Goal: Information Seeking & Learning: Compare options

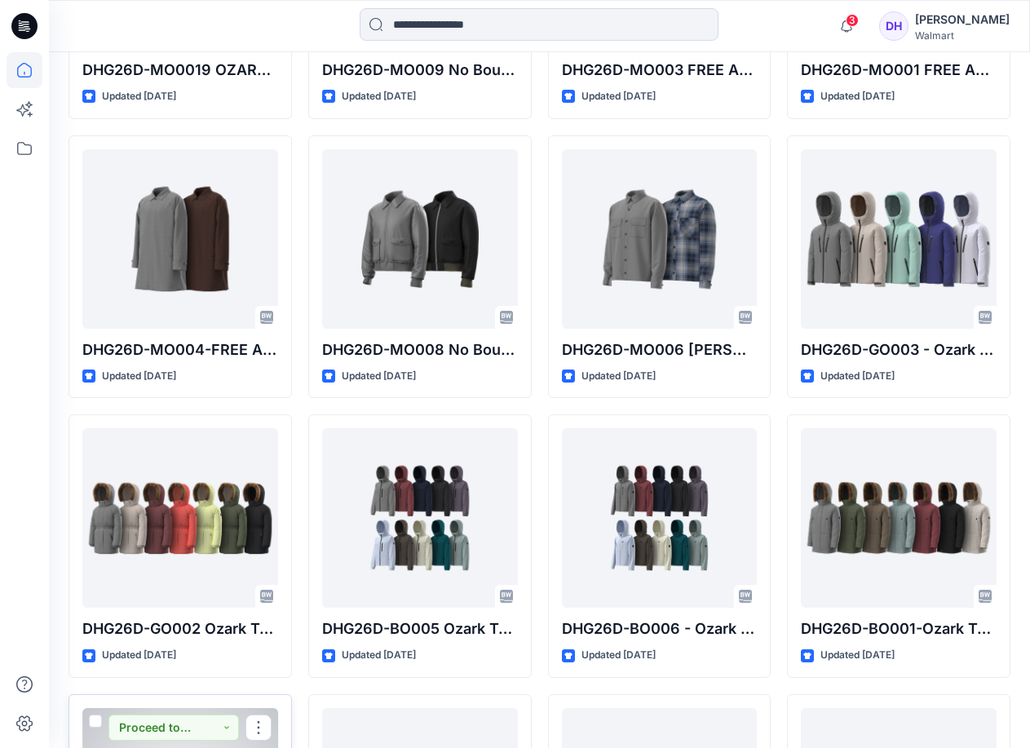
scroll to position [1509, 0]
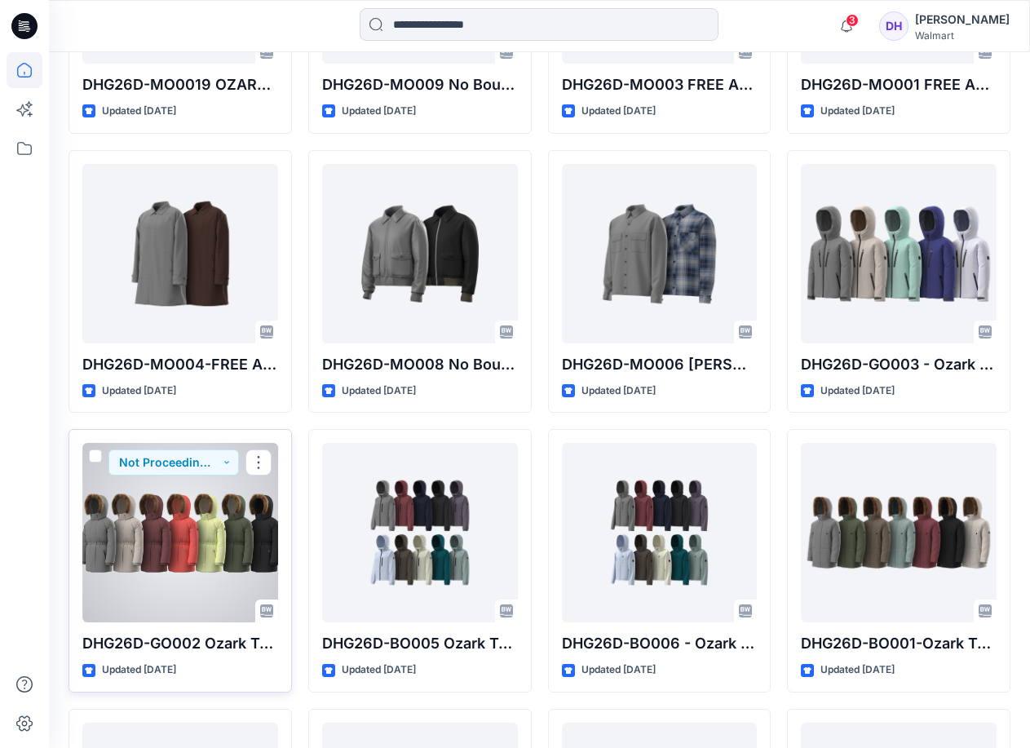
click at [188, 542] on div at bounding box center [180, 532] width 196 height 179
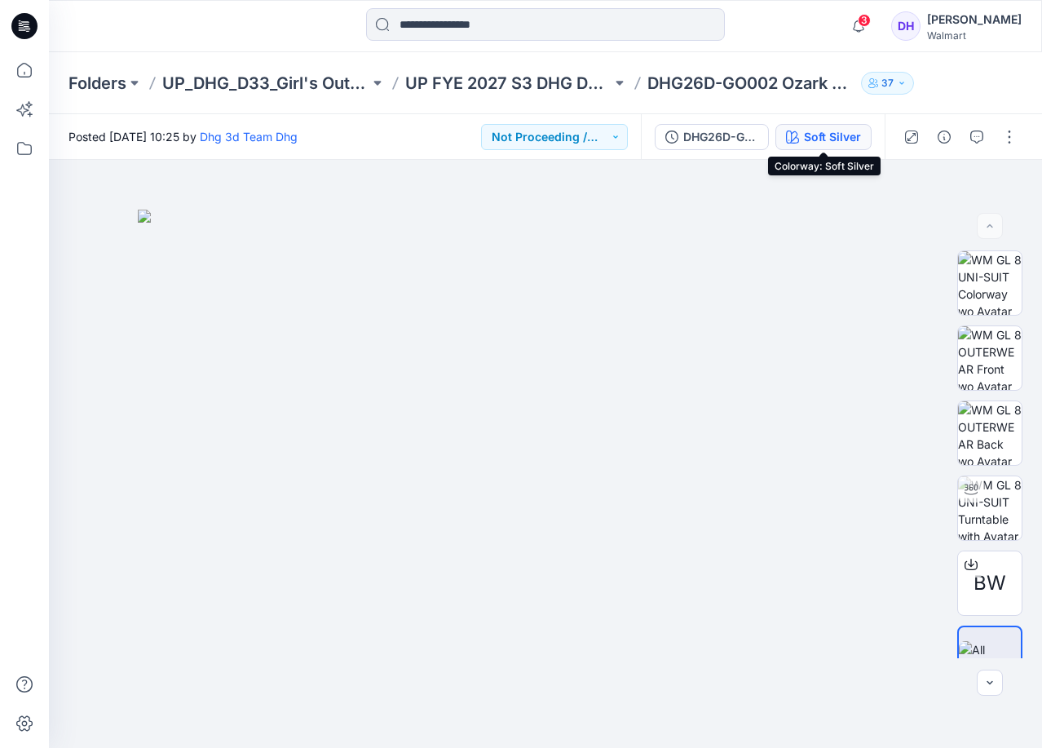
click at [819, 142] on div "Soft Silver" at bounding box center [832, 137] width 57 height 18
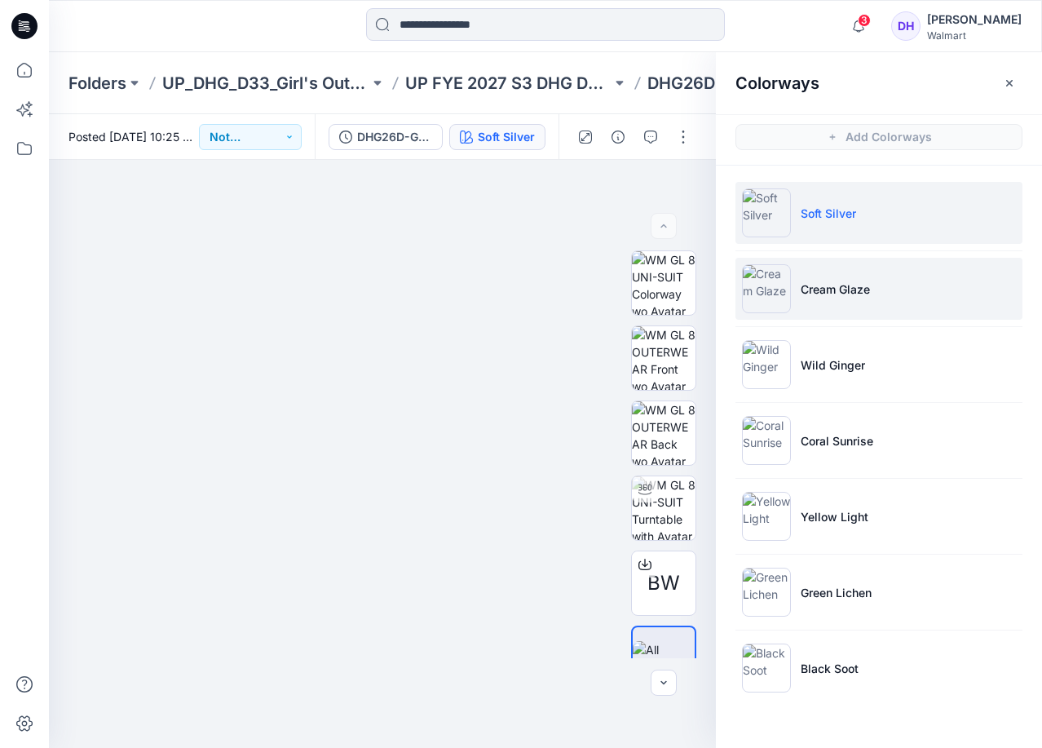
click at [849, 297] on p "Cream Glaze" at bounding box center [835, 288] width 69 height 17
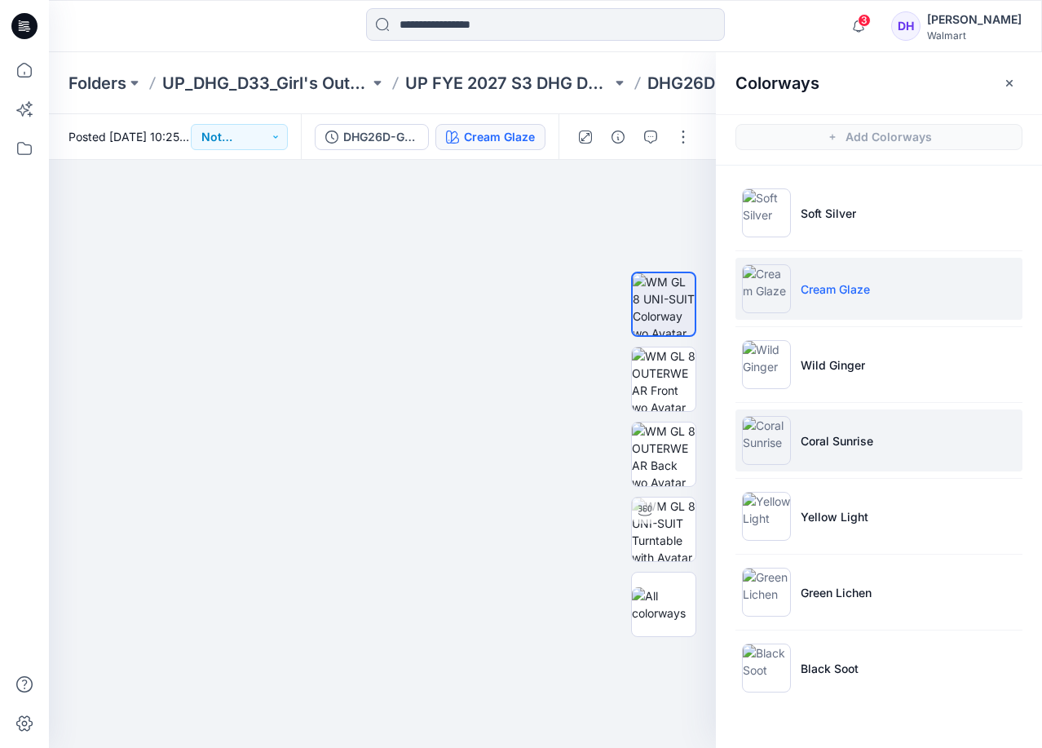
click at [866, 441] on p "Coral Sunrise" at bounding box center [837, 440] width 73 height 17
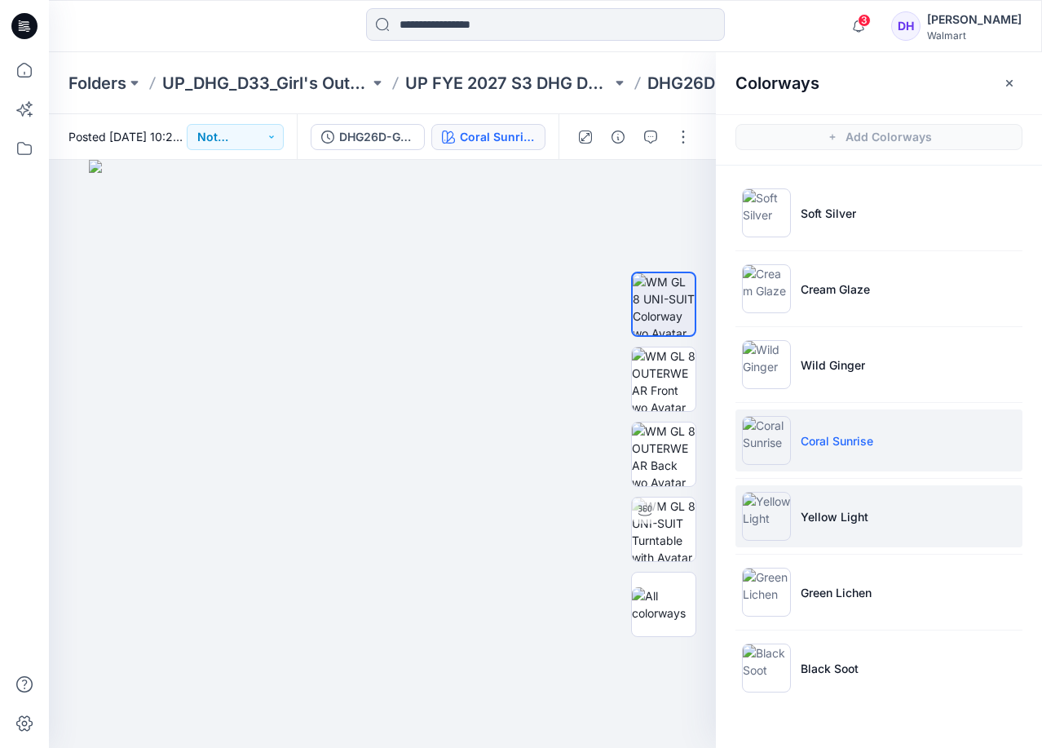
click at [863, 509] on p "Yellow Light" at bounding box center [835, 516] width 68 height 17
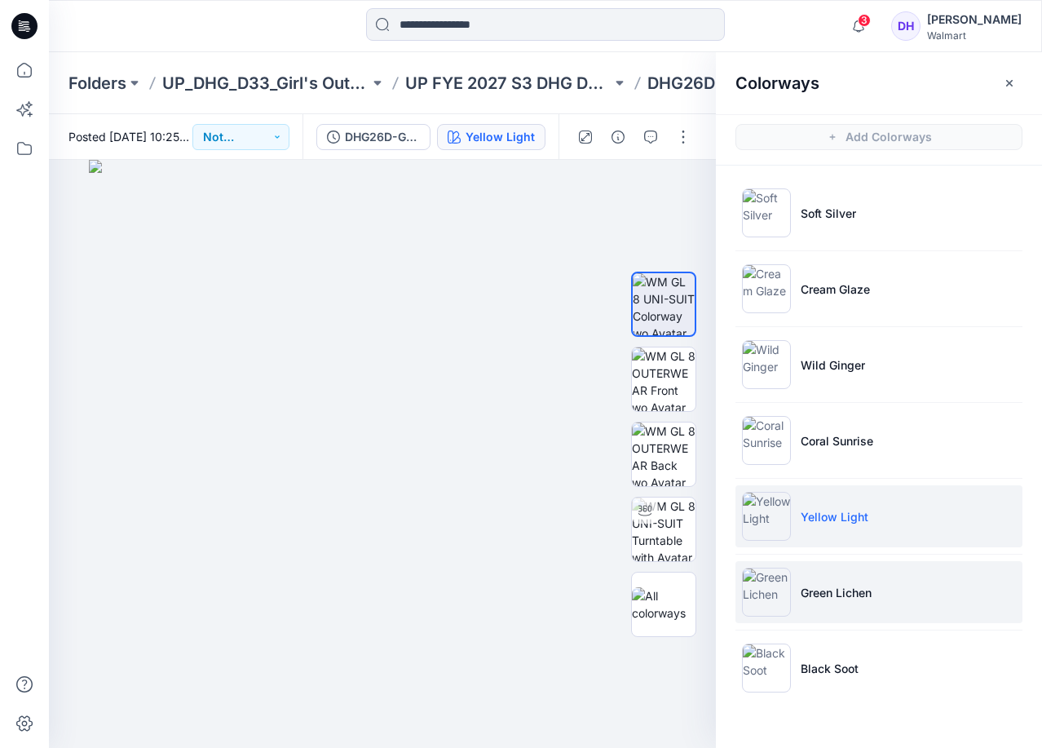
click at [936, 596] on li "Green Lichen" at bounding box center [878, 592] width 287 height 62
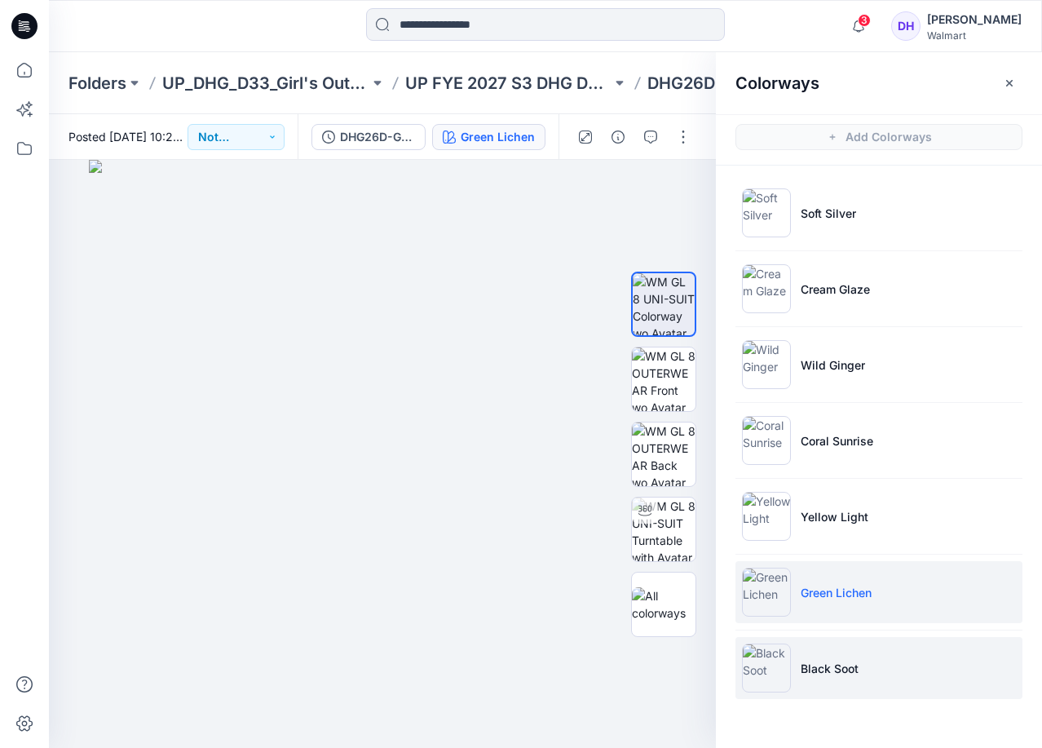
click at [863, 653] on li "Black Soot" at bounding box center [878, 668] width 287 height 62
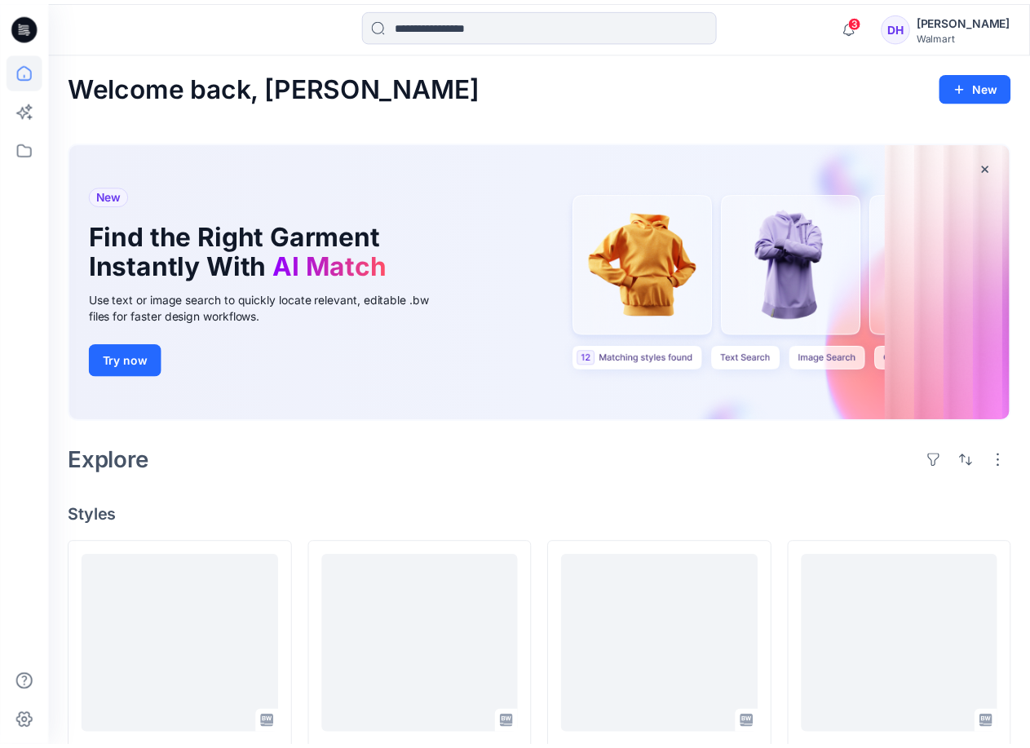
scroll to position [1509, 0]
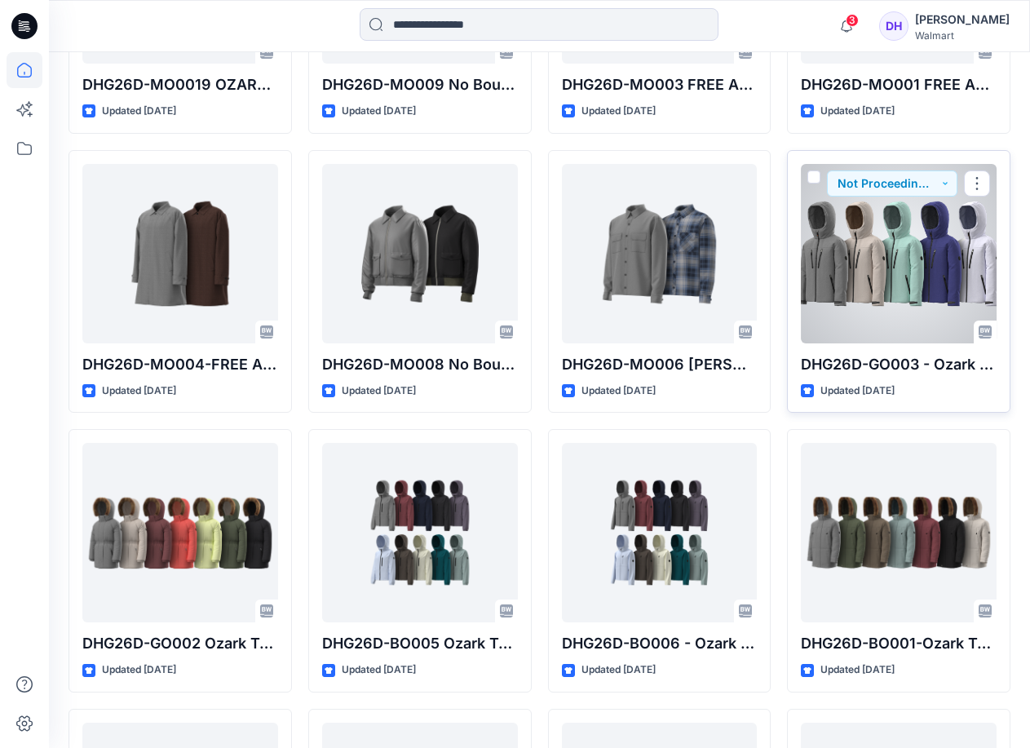
click at [922, 241] on div at bounding box center [899, 253] width 196 height 179
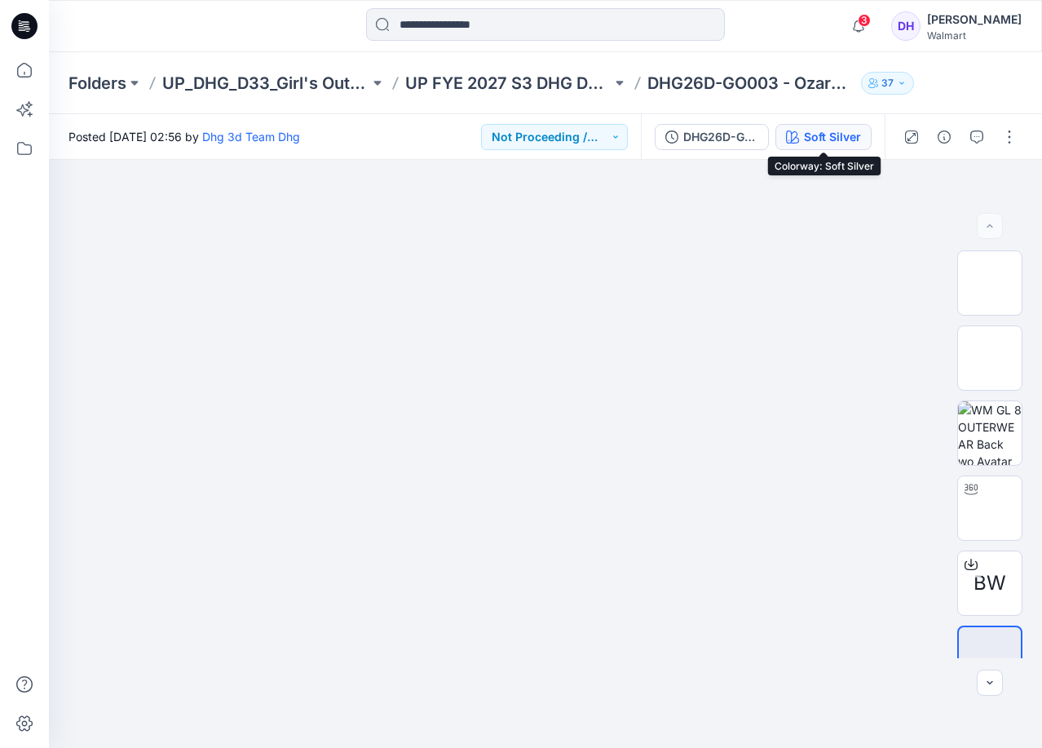
click at [840, 143] on div "Soft Silver" at bounding box center [832, 137] width 57 height 18
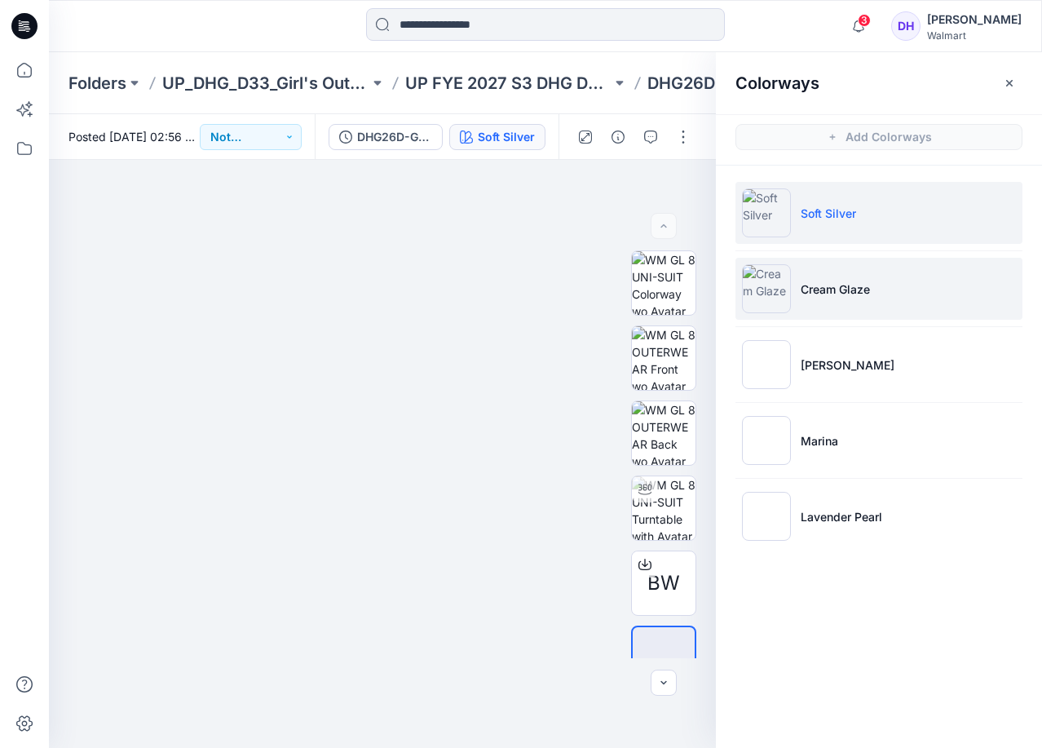
click at [885, 269] on li "Cream Glaze" at bounding box center [878, 289] width 287 height 62
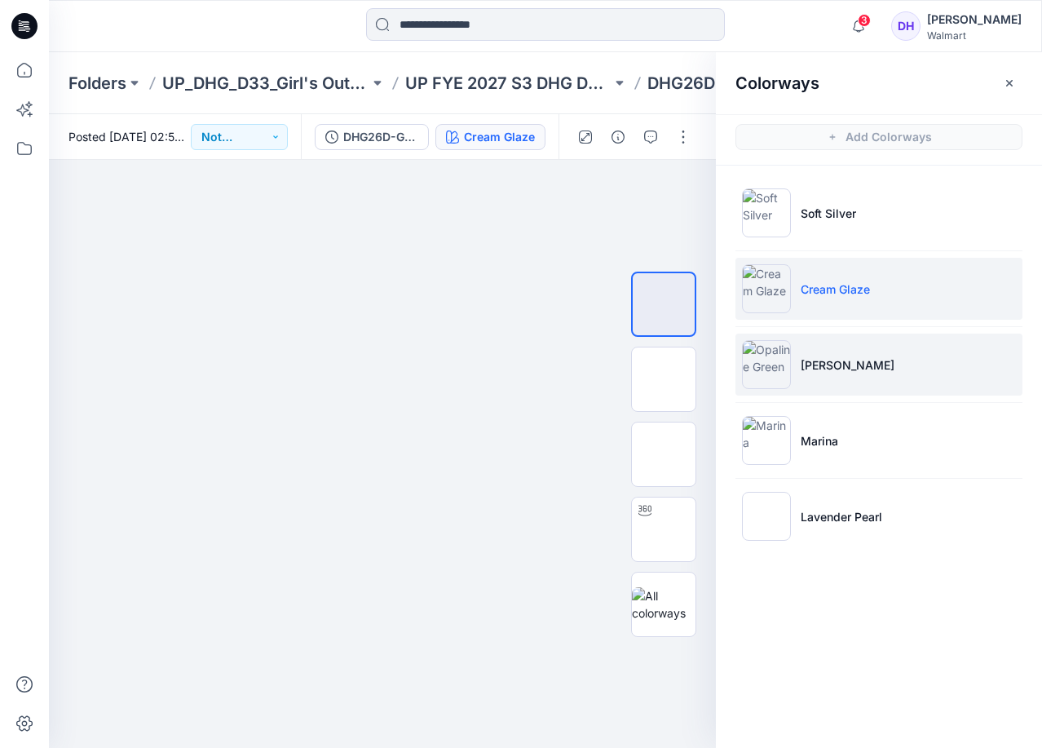
click at [807, 372] on p "[PERSON_NAME]" at bounding box center [848, 364] width 94 height 17
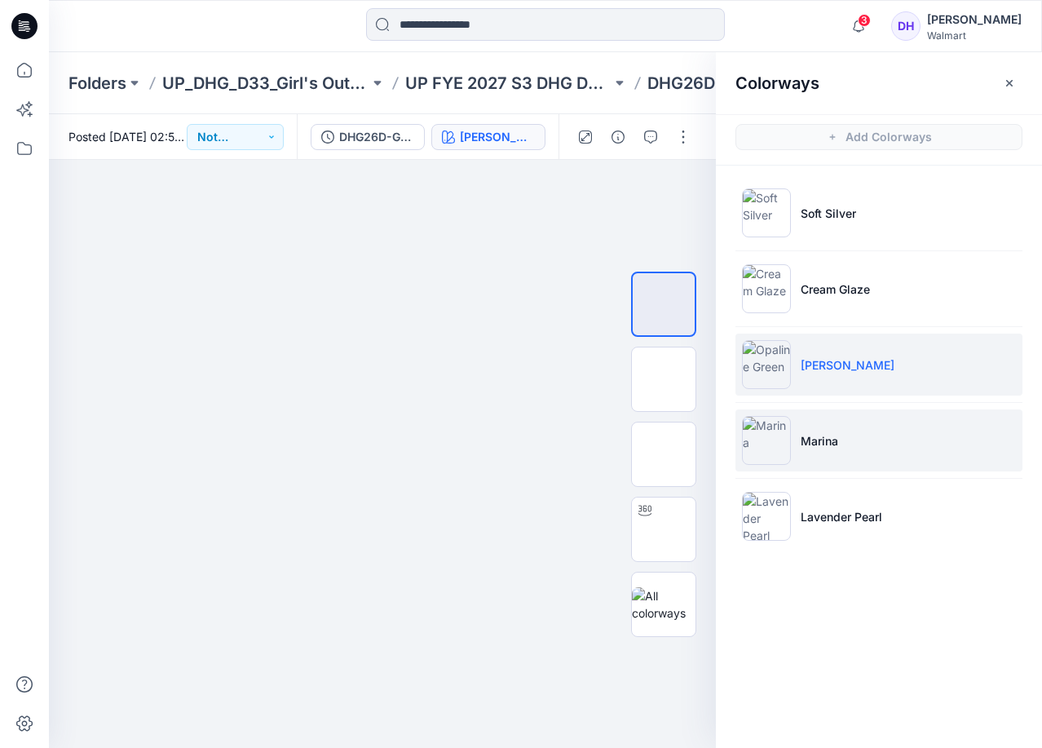
drag, startPoint x: 978, startPoint y: 401, endPoint x: 872, endPoint y: 425, distance: 109.4
click at [978, 401] on ul "Soft Silver Cream Glaze [PERSON_NAME] [PERSON_NAME] Pearl" at bounding box center [879, 365] width 326 height 398
click at [856, 435] on li "Marina" at bounding box center [878, 440] width 287 height 62
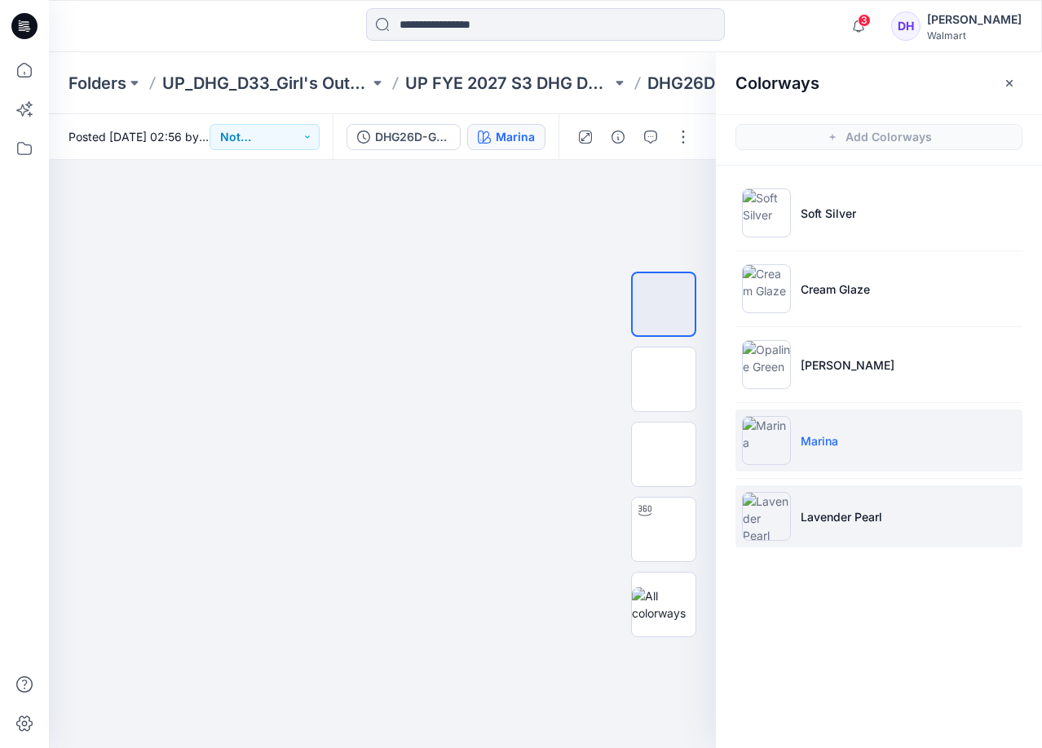
click at [889, 488] on li "Lavender Pearl" at bounding box center [878, 516] width 287 height 62
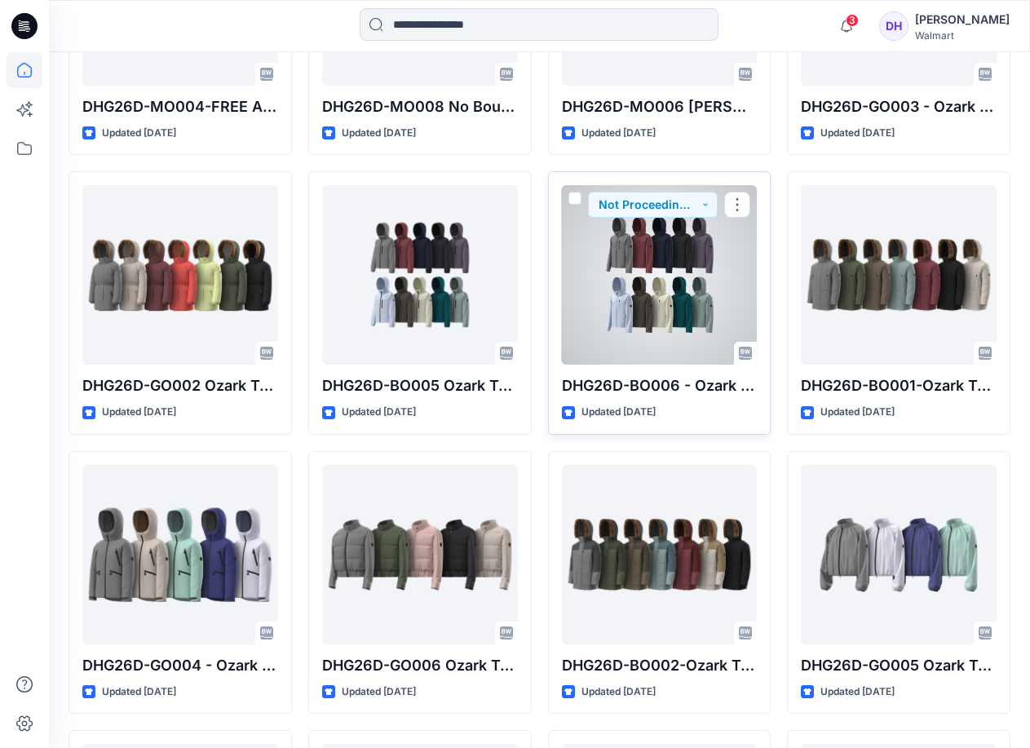
scroll to position [1781, 0]
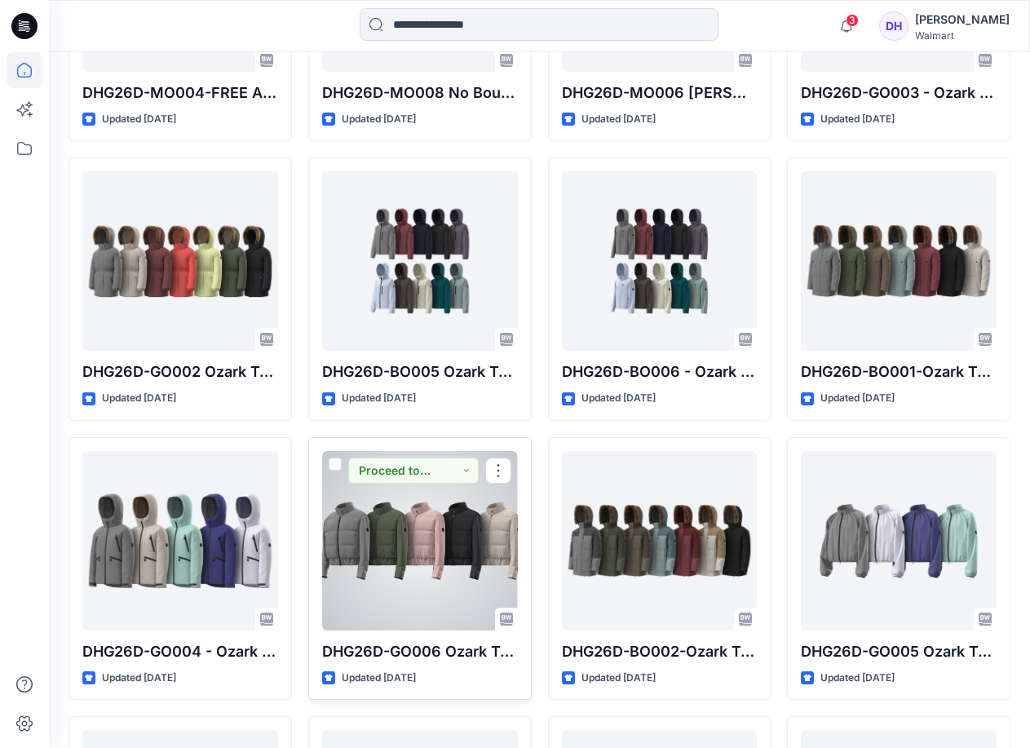
click at [464, 545] on div at bounding box center [420, 540] width 196 height 179
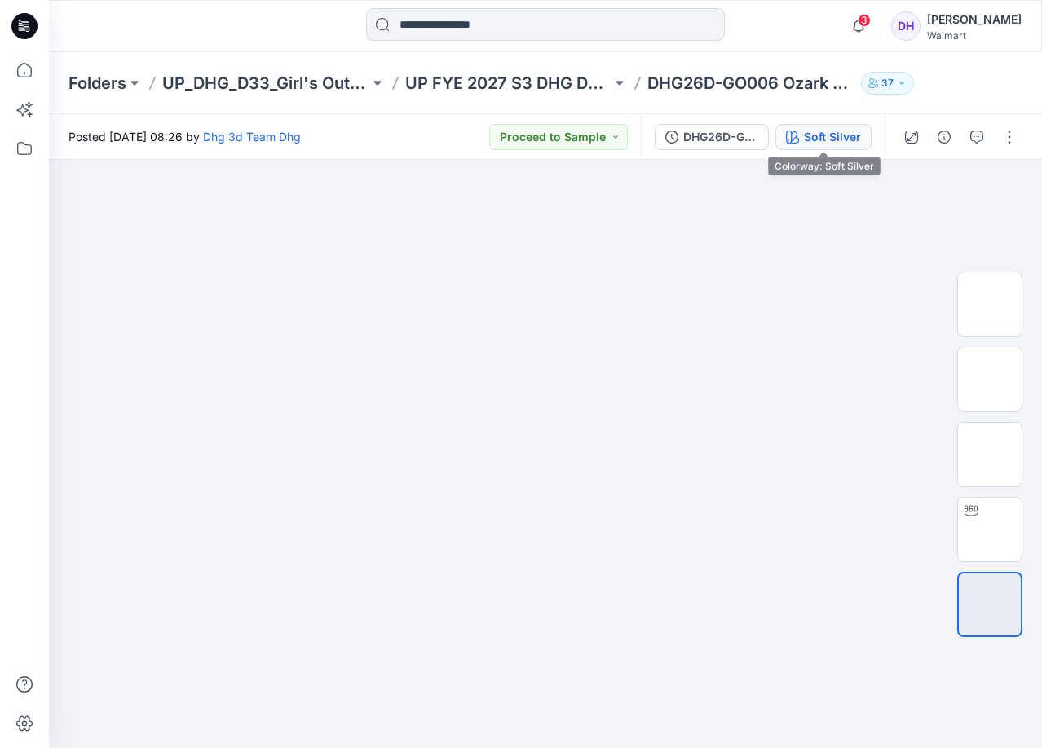
click at [833, 131] on div "Soft Silver" at bounding box center [832, 137] width 57 height 18
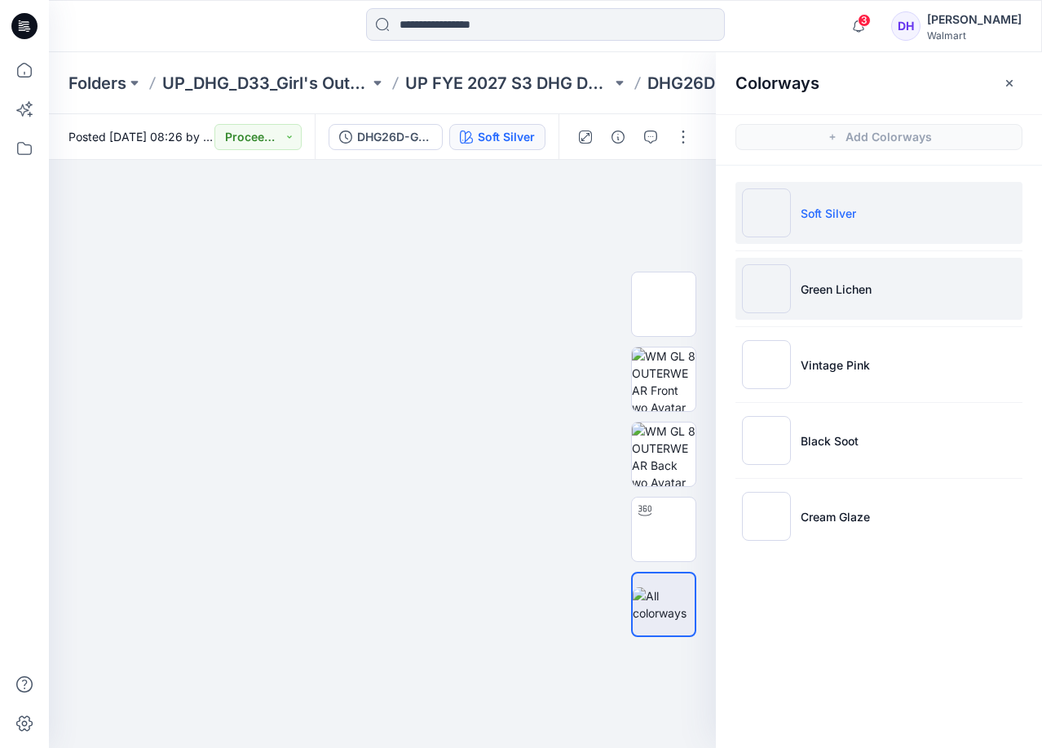
click at [898, 292] on li "Green Lichen" at bounding box center [878, 289] width 287 height 62
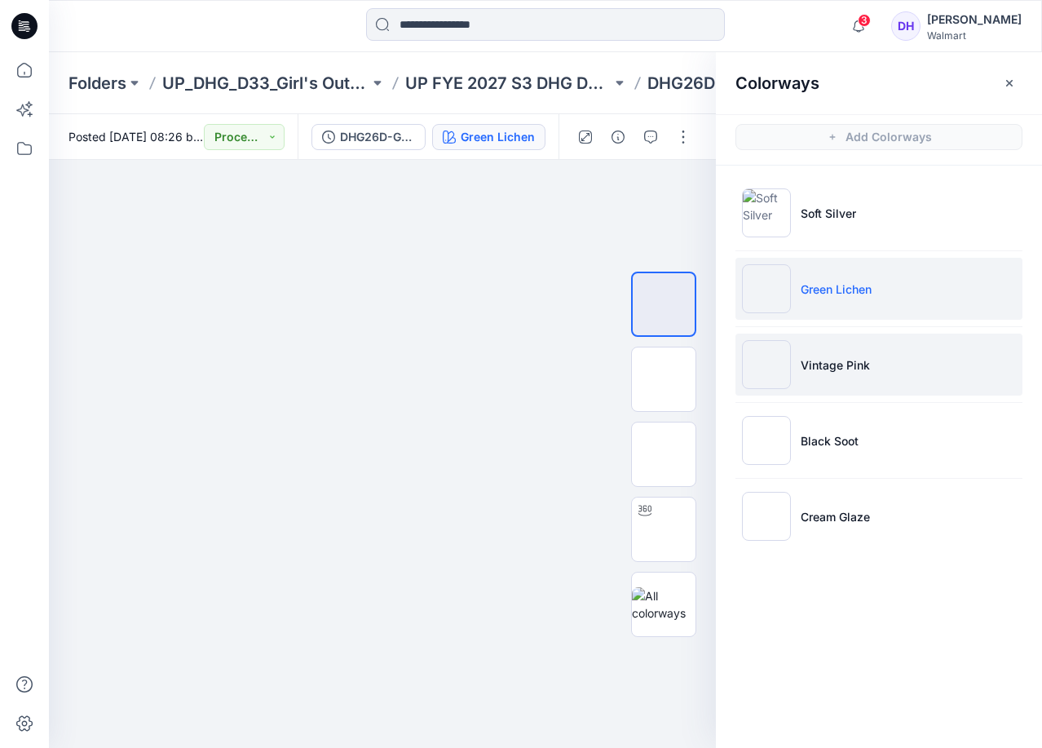
click at [872, 360] on li "Vintage Pink" at bounding box center [878, 364] width 287 height 62
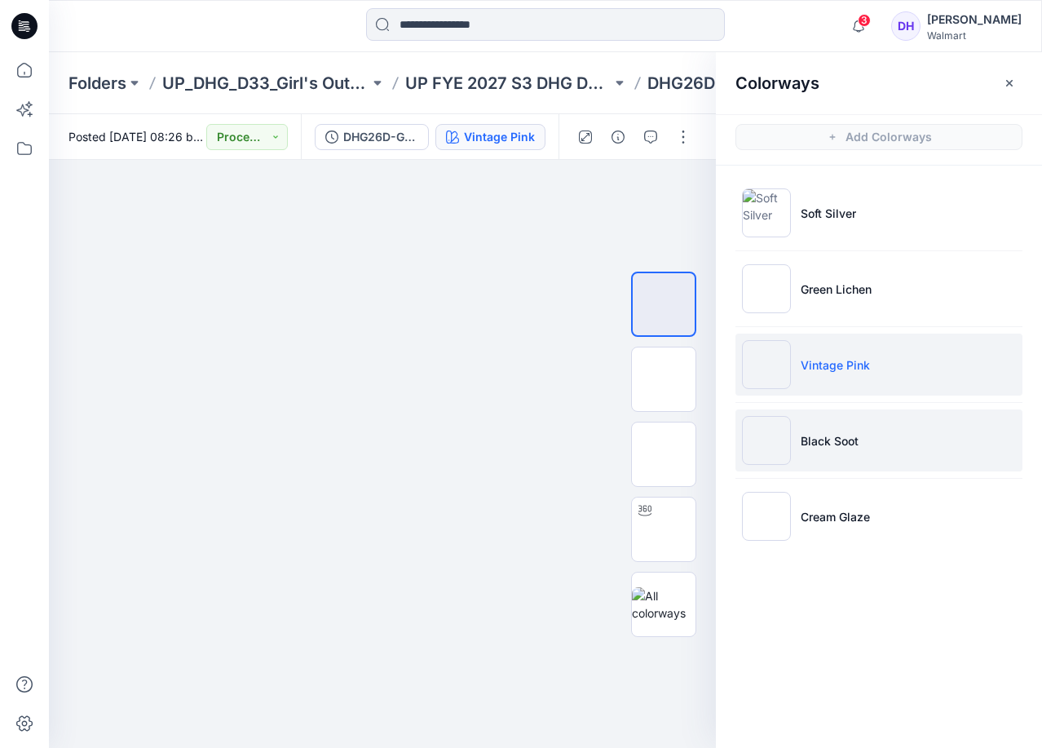
click at [819, 426] on li "Black Soot" at bounding box center [878, 440] width 287 height 62
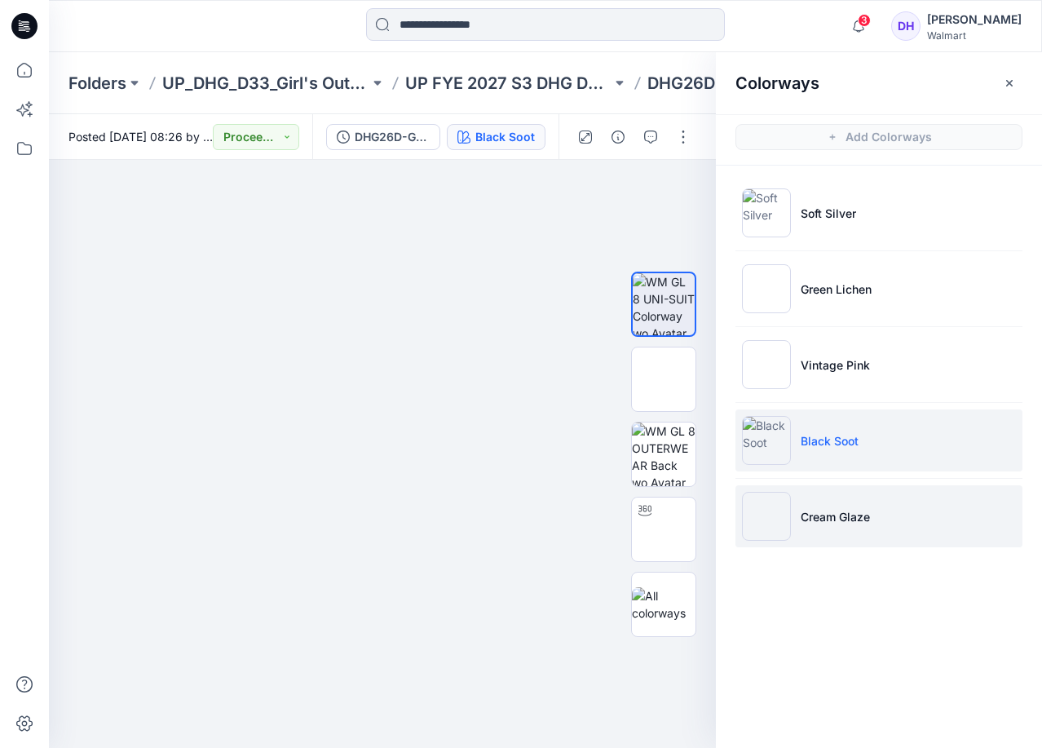
click at [883, 523] on li "Cream Glaze" at bounding box center [878, 516] width 287 height 62
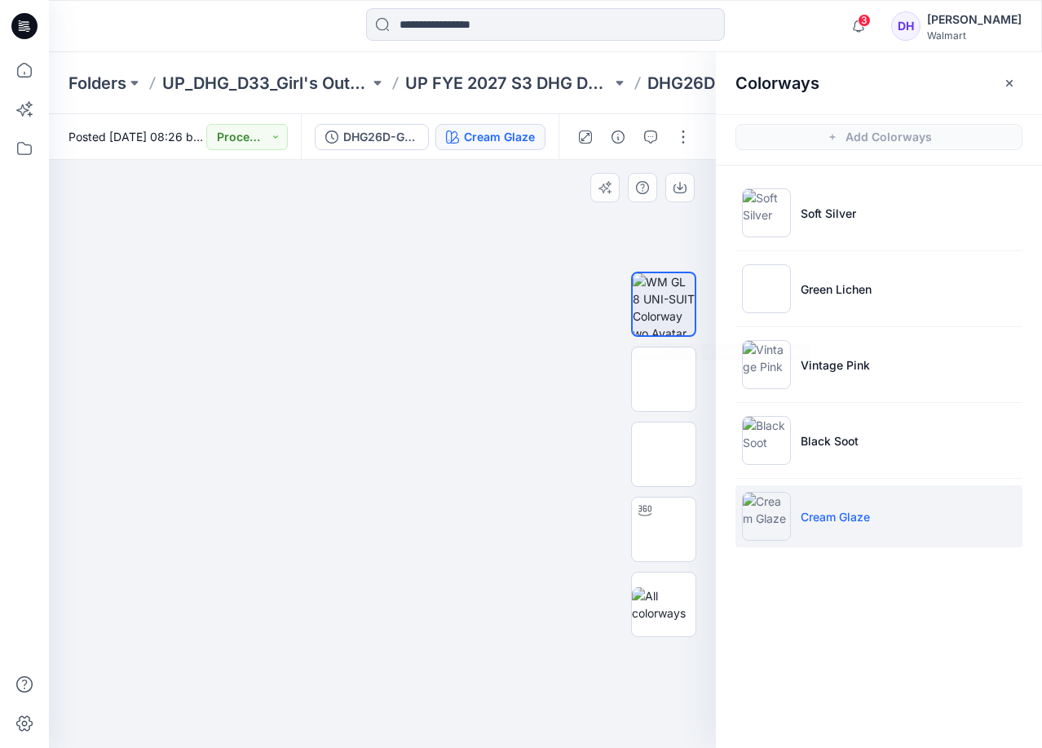
click at [468, 160] on img at bounding box center [383, 160] width 588 height 0
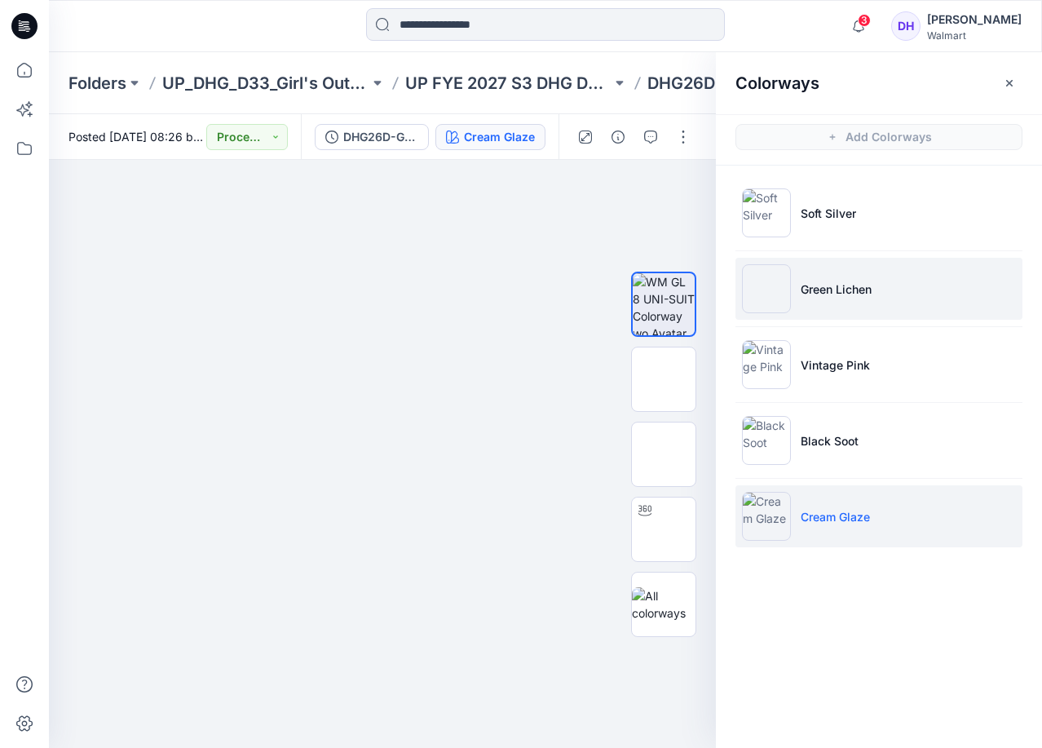
click at [881, 285] on li "Green Lichen" at bounding box center [878, 289] width 287 height 62
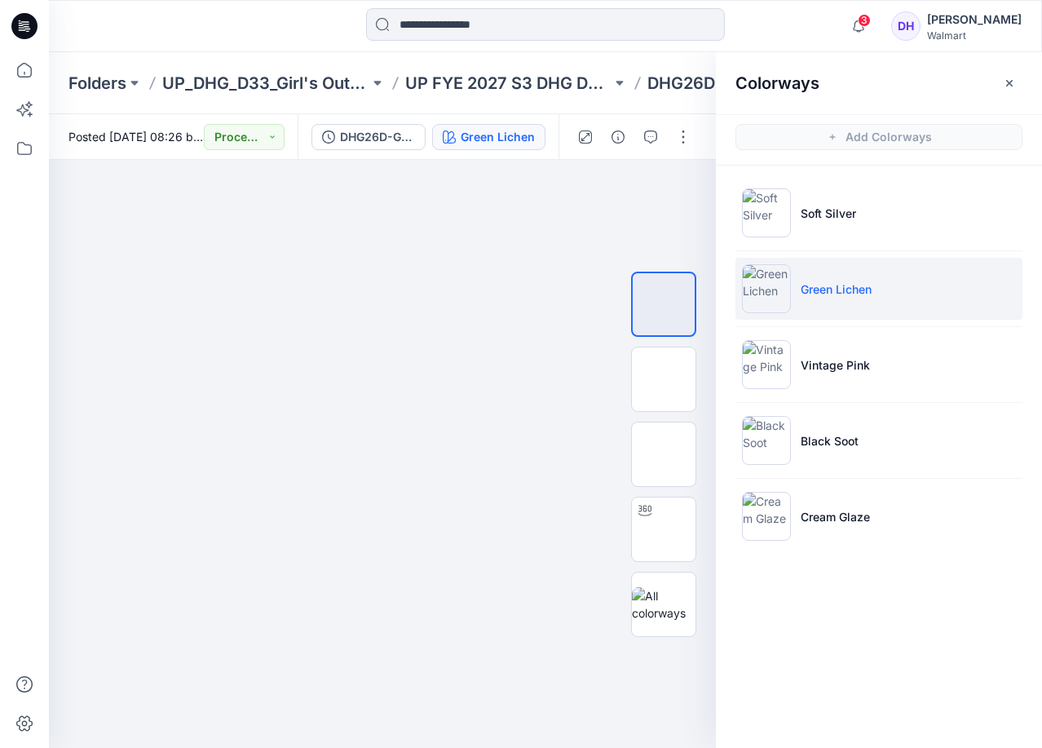
drag, startPoint x: 608, startPoint y: 656, endPoint x: 835, endPoint y: 594, distance: 234.8
click at [608, 160] on img at bounding box center [383, 160] width 588 height 0
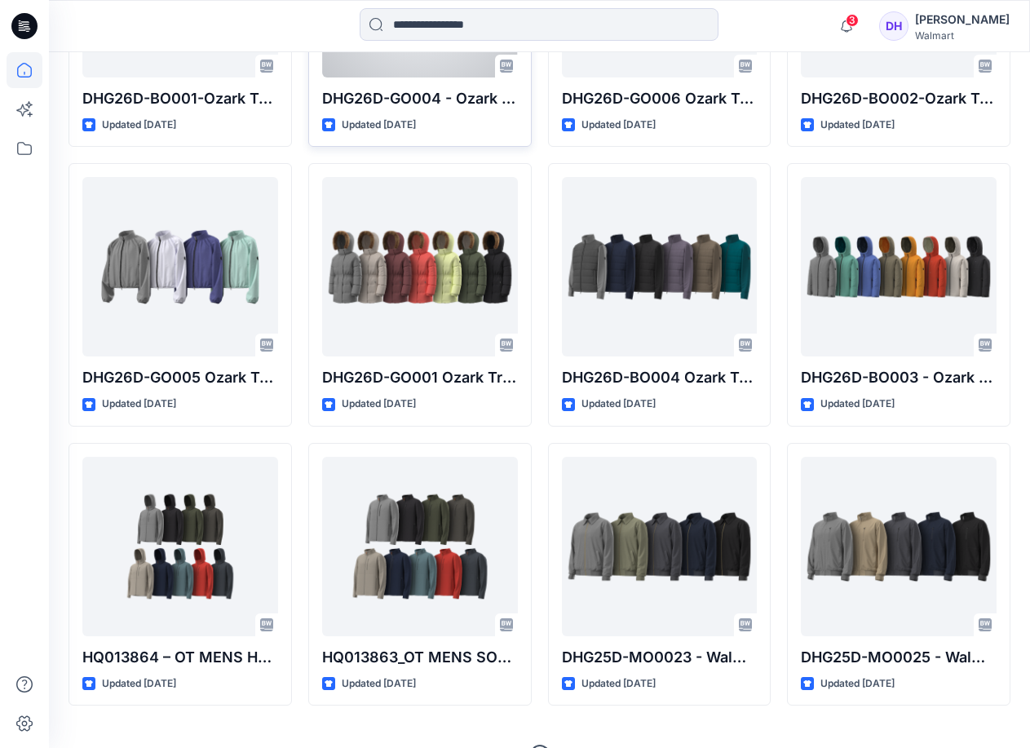
scroll to position [2347, 0]
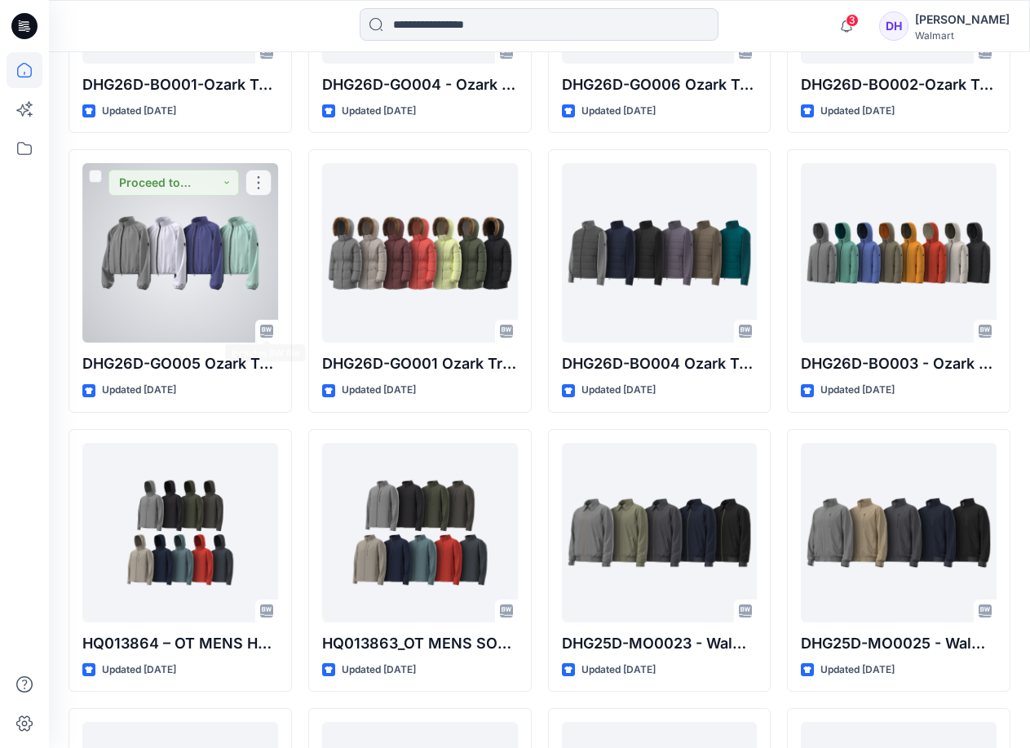
click at [204, 265] on div at bounding box center [180, 252] width 196 height 179
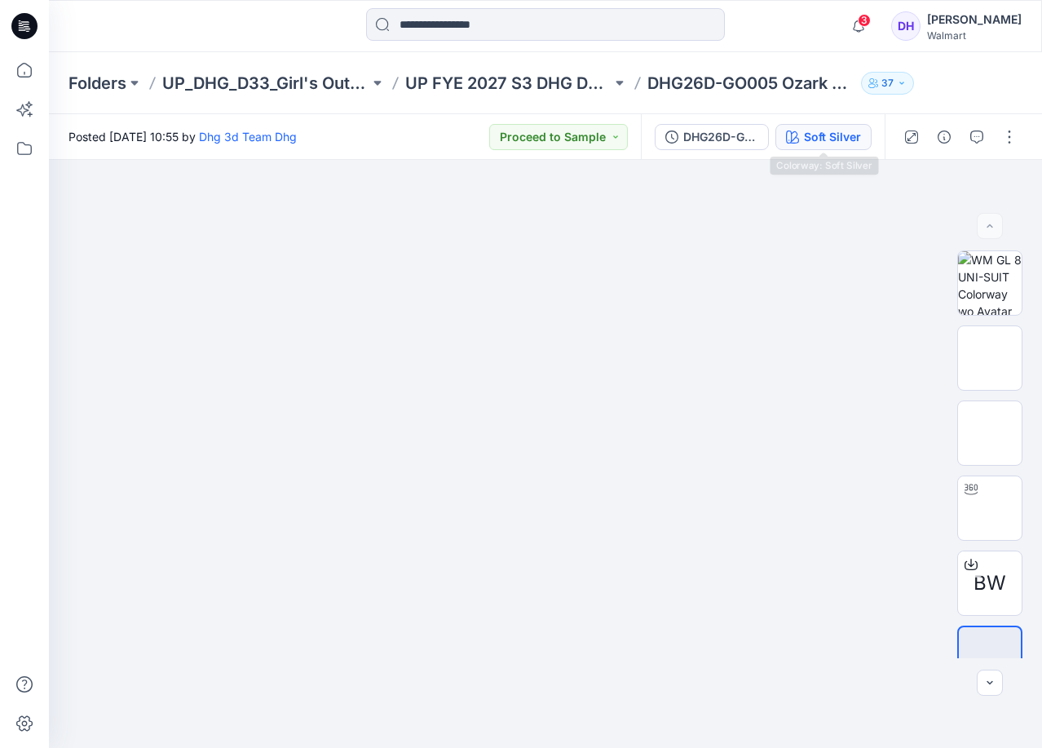
click at [843, 140] on div "Soft Silver" at bounding box center [832, 137] width 57 height 18
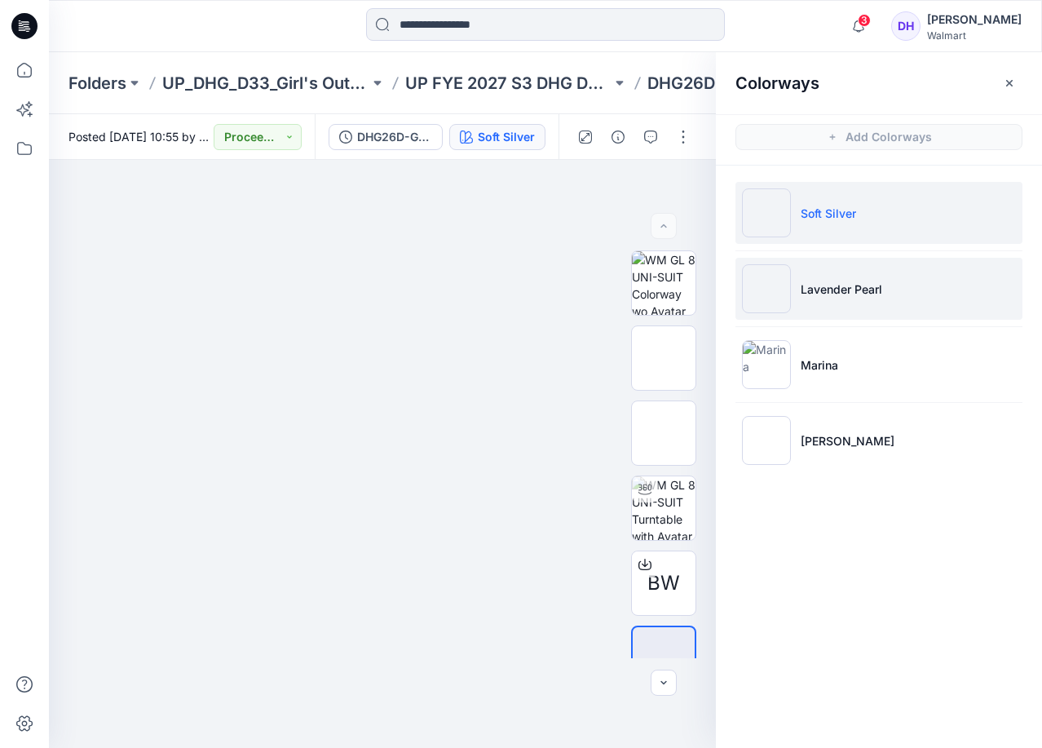
click at [859, 285] on p "Lavender Pearl" at bounding box center [842, 288] width 82 height 17
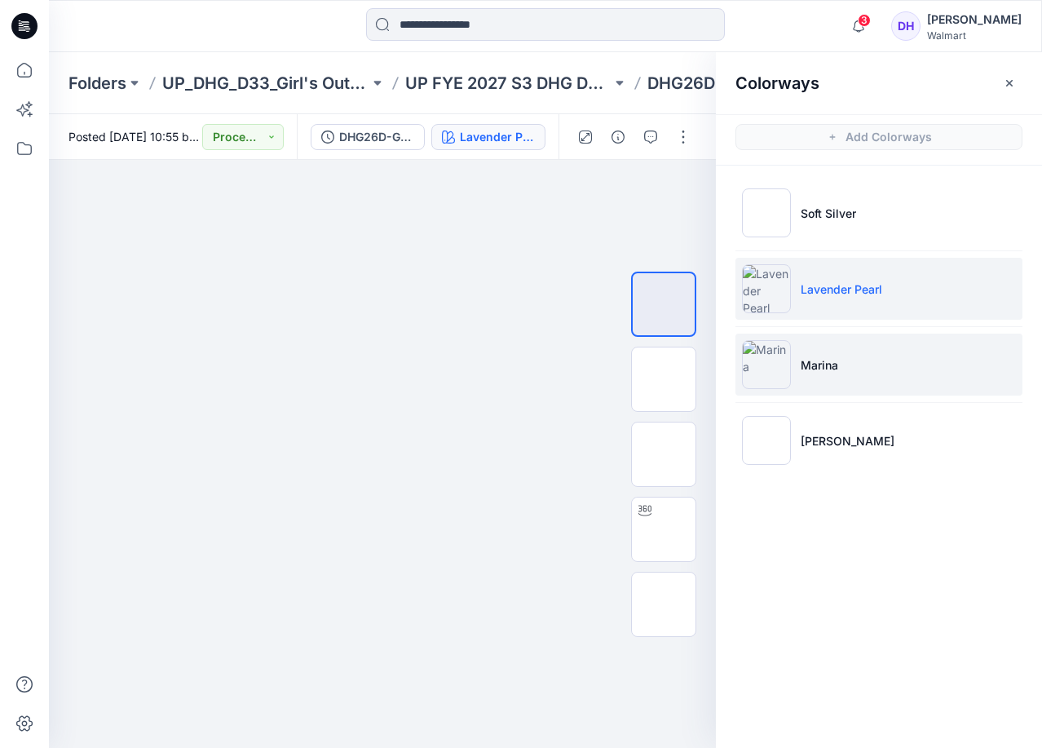
click at [816, 349] on li "Marina" at bounding box center [878, 364] width 287 height 62
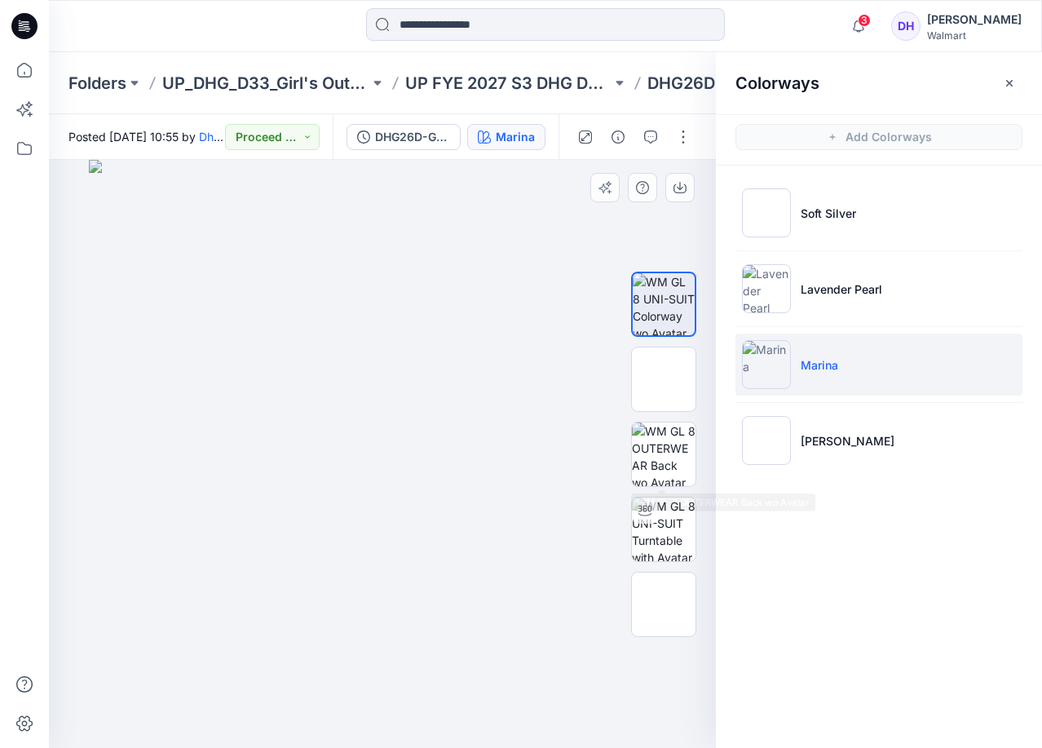
click at [360, 550] on img at bounding box center [383, 454] width 588 height 588
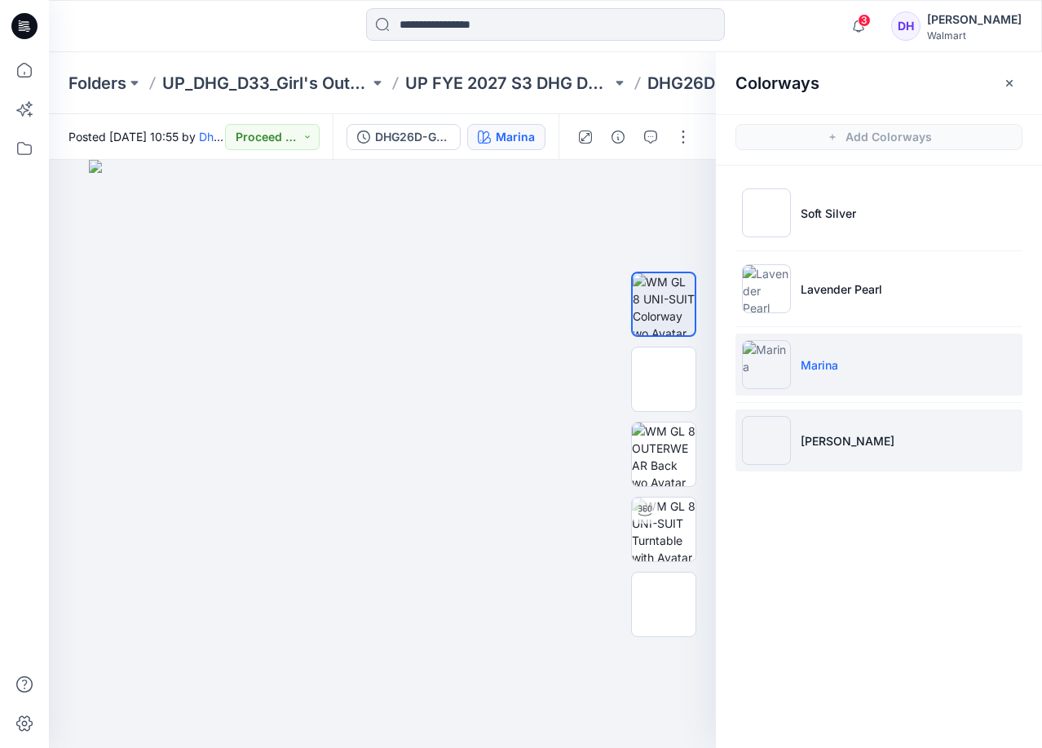
click at [797, 456] on li "[PERSON_NAME]" at bounding box center [878, 440] width 287 height 62
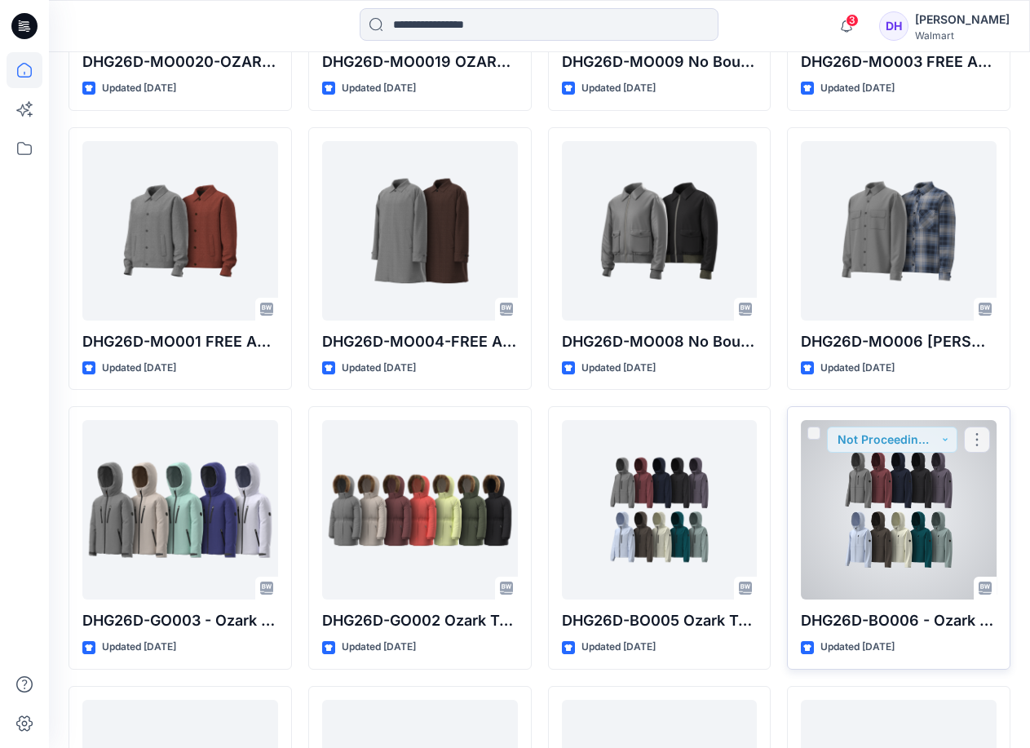
scroll to position [1804, 0]
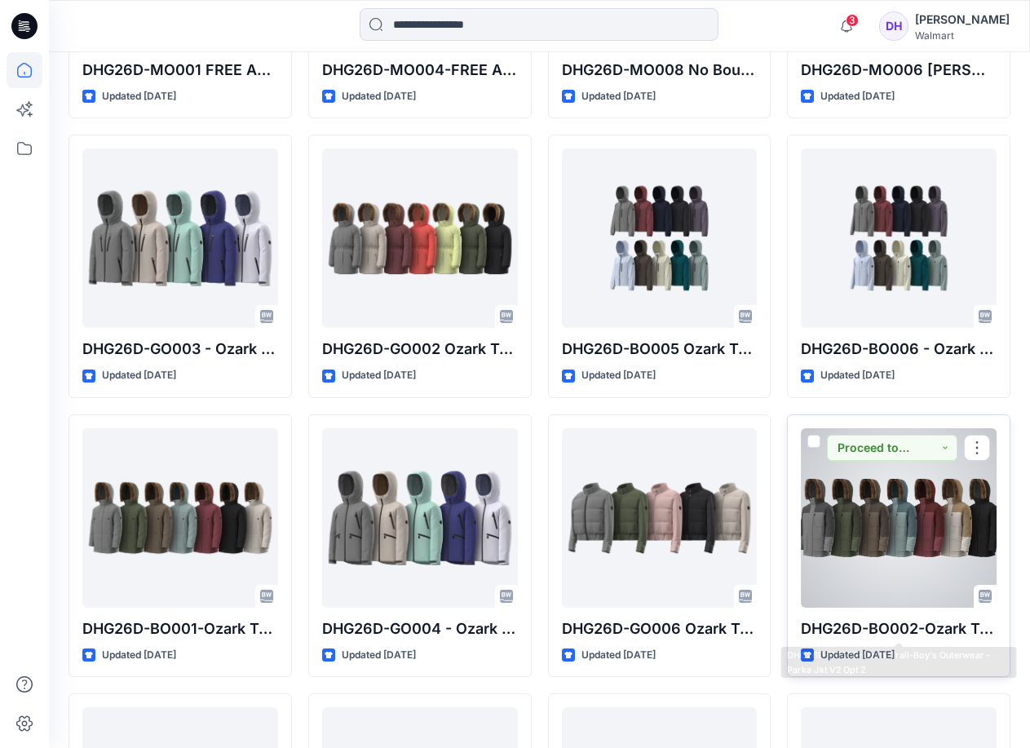
click at [908, 539] on div at bounding box center [899, 517] width 196 height 179
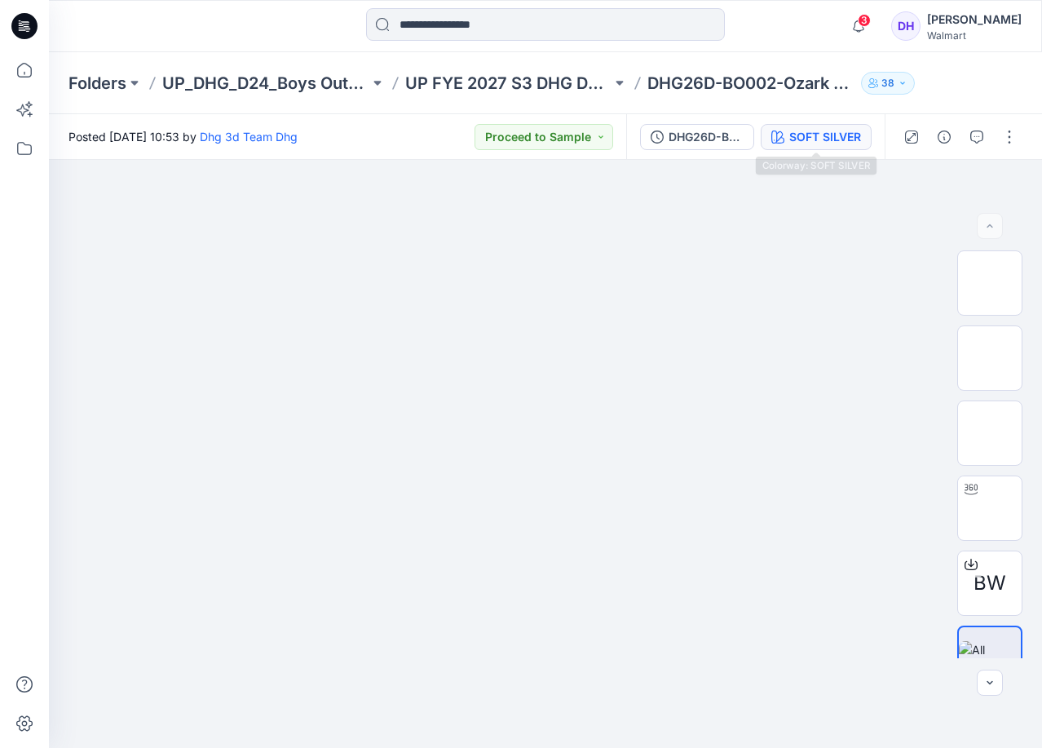
click at [822, 128] on div "SOFT SILVER" at bounding box center [825, 137] width 72 height 18
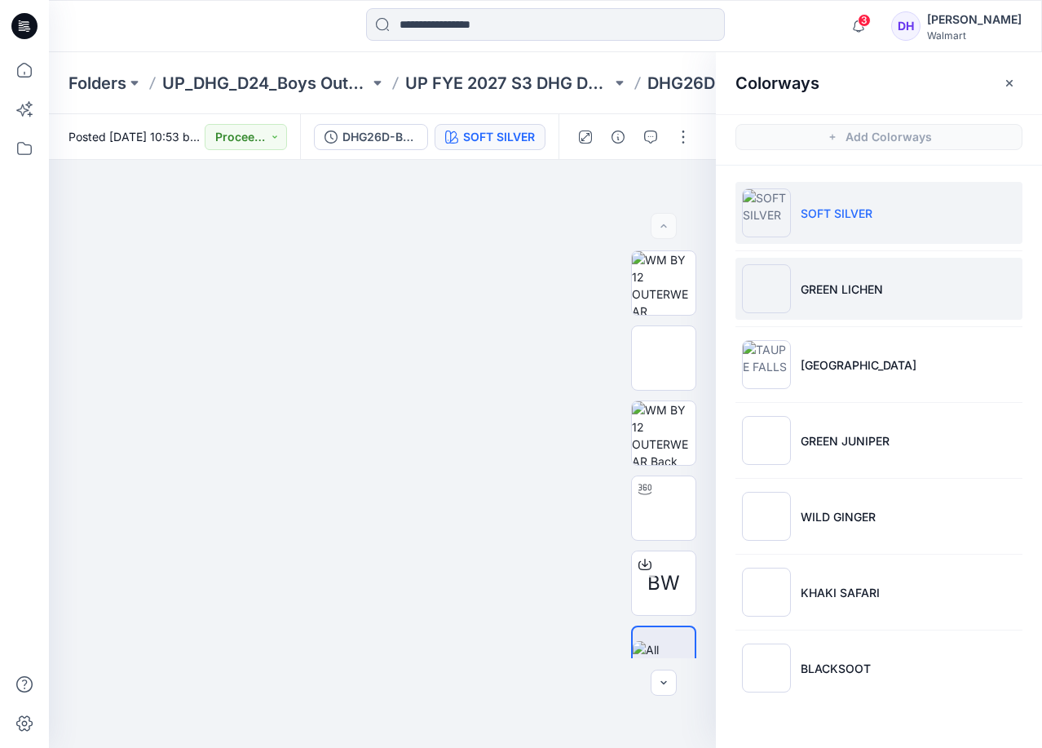
click at [810, 292] on p "GREEN LICHEN" at bounding box center [842, 288] width 82 height 17
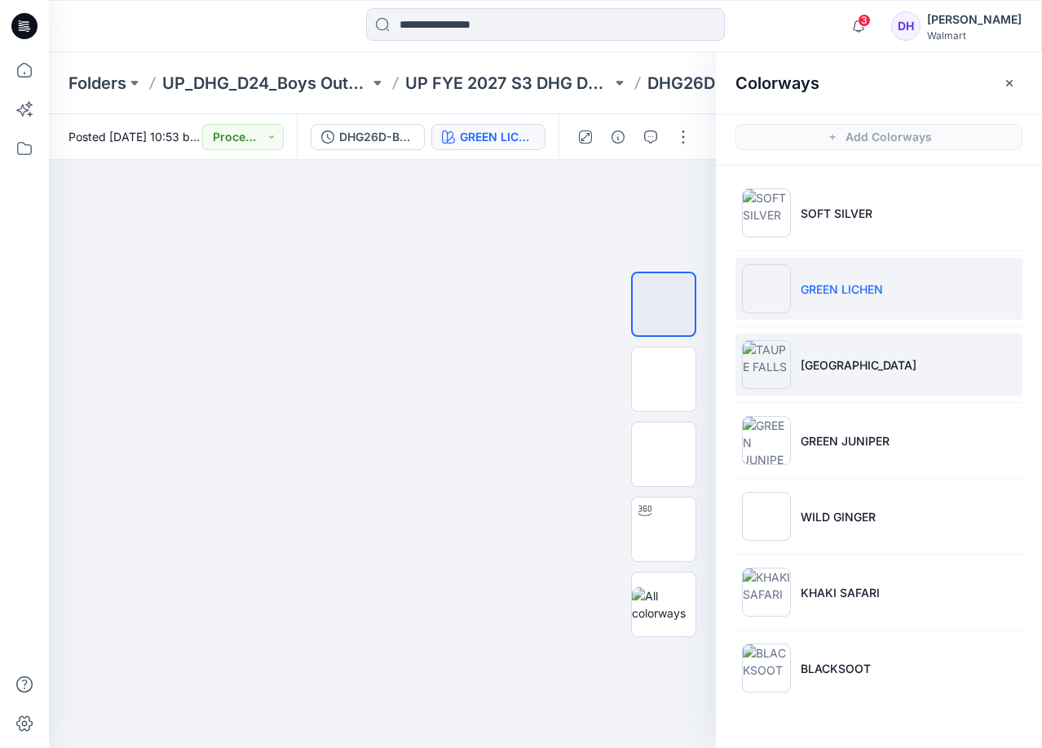
click at [924, 377] on li "[GEOGRAPHIC_DATA]" at bounding box center [878, 364] width 287 height 62
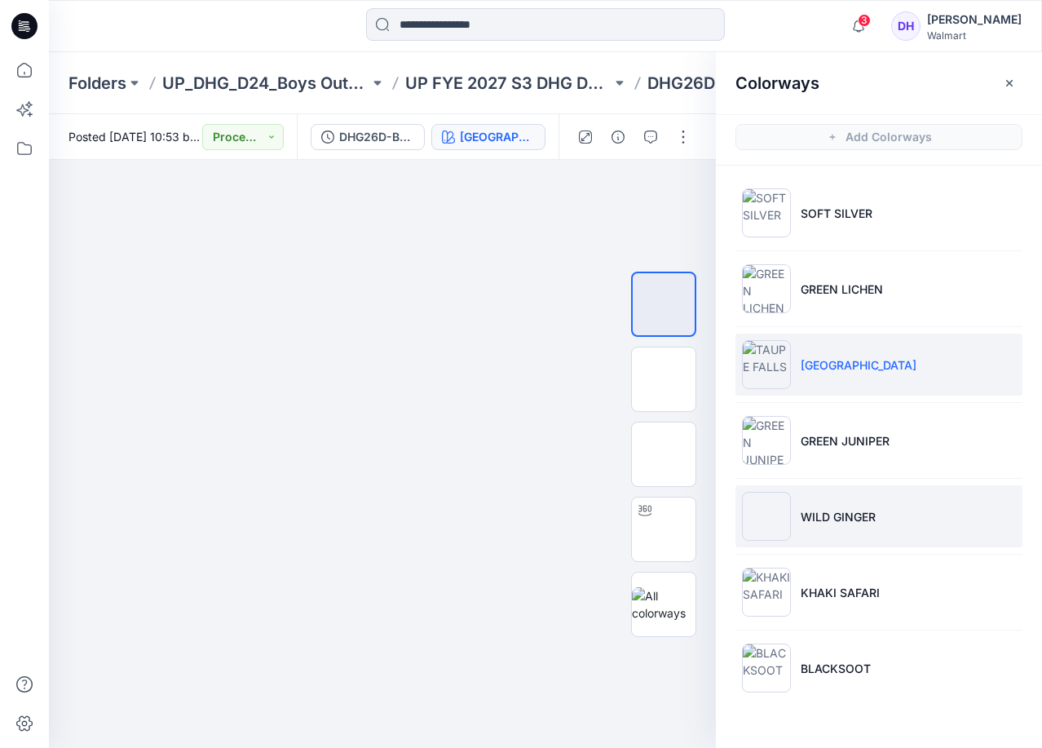
click at [892, 528] on li "WILD GINGER" at bounding box center [878, 516] width 287 height 62
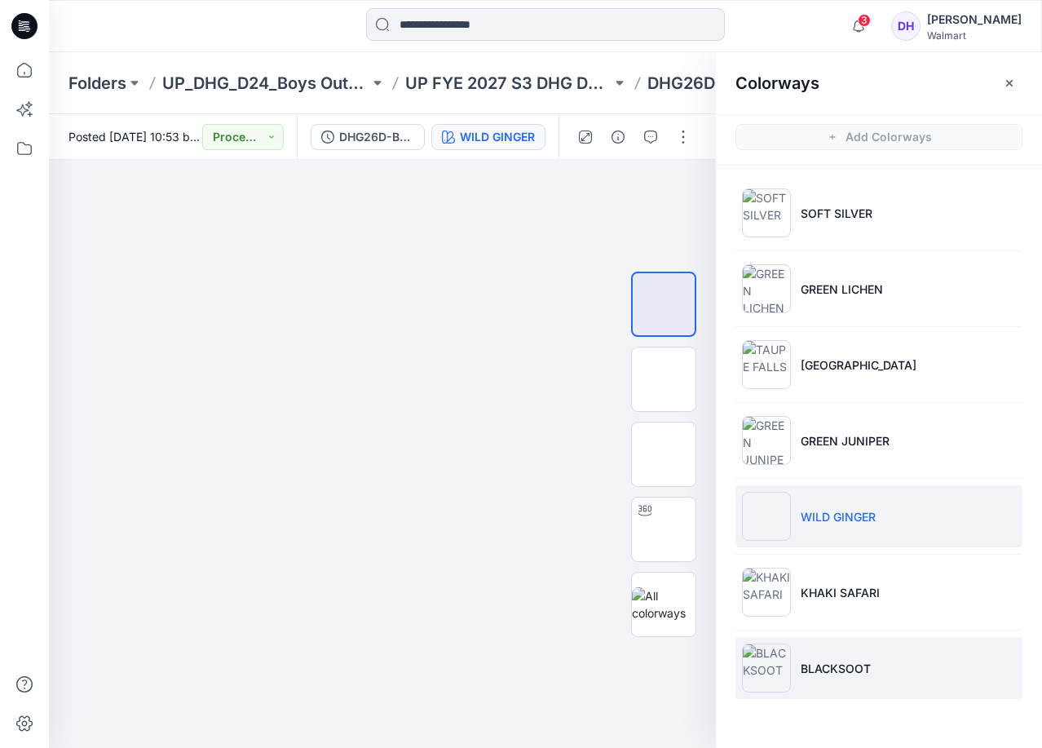
drag, startPoint x: 860, startPoint y: 638, endPoint x: 865, endPoint y: 664, distance: 25.7
click at [860, 638] on li "BLACKSOOT" at bounding box center [878, 668] width 287 height 62
click at [865, 664] on p "BLACKSOOT" at bounding box center [836, 668] width 70 height 17
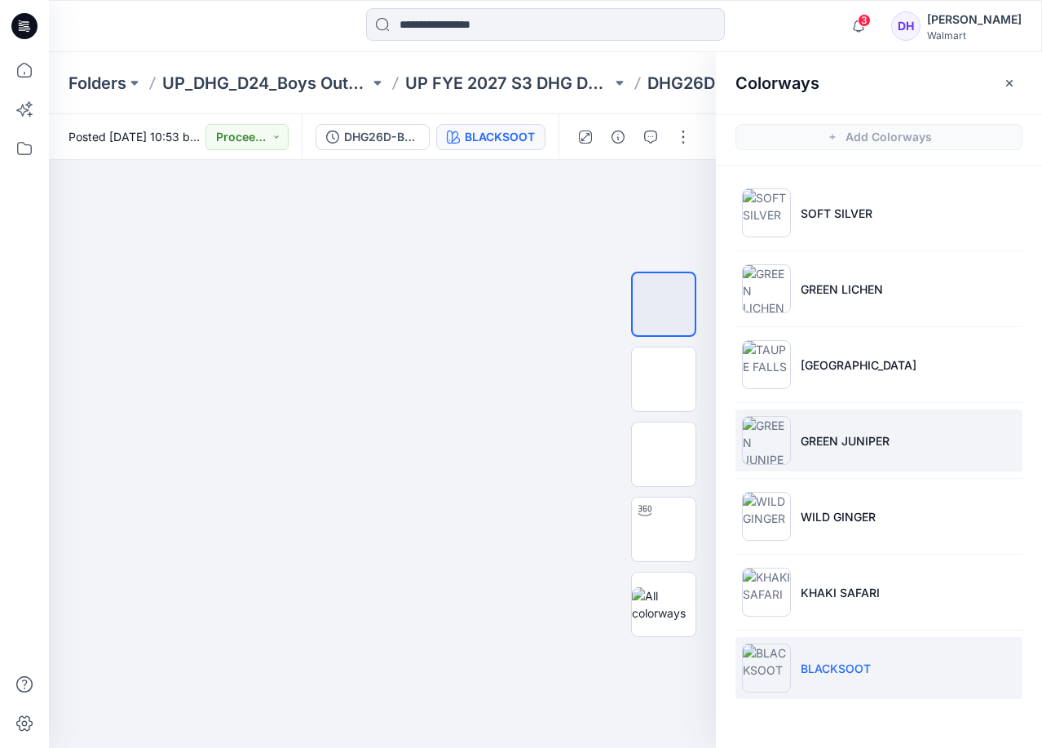
click at [955, 454] on li "GREEN JUNIPER" at bounding box center [878, 440] width 287 height 62
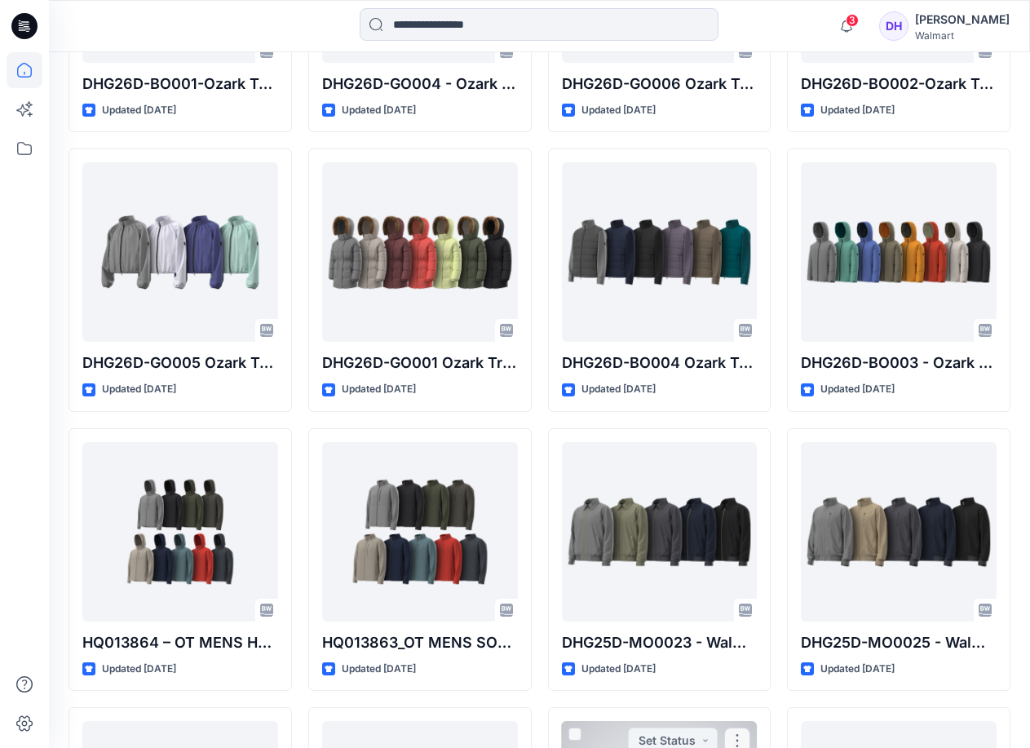
scroll to position [2347, 0]
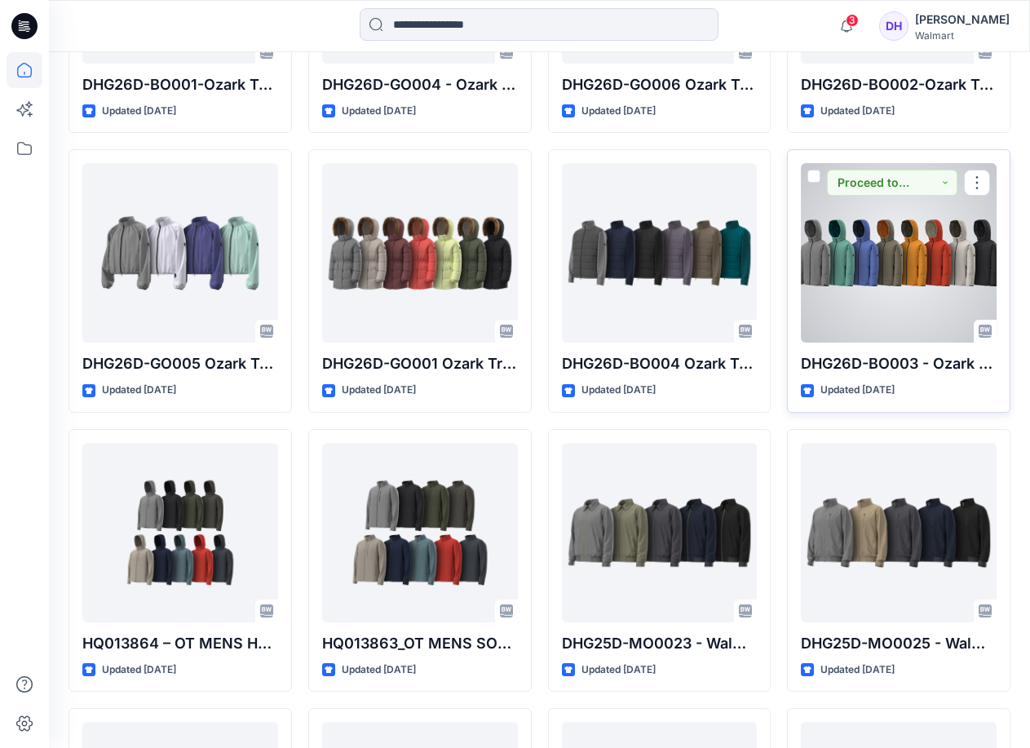
click at [885, 272] on div at bounding box center [899, 252] width 196 height 179
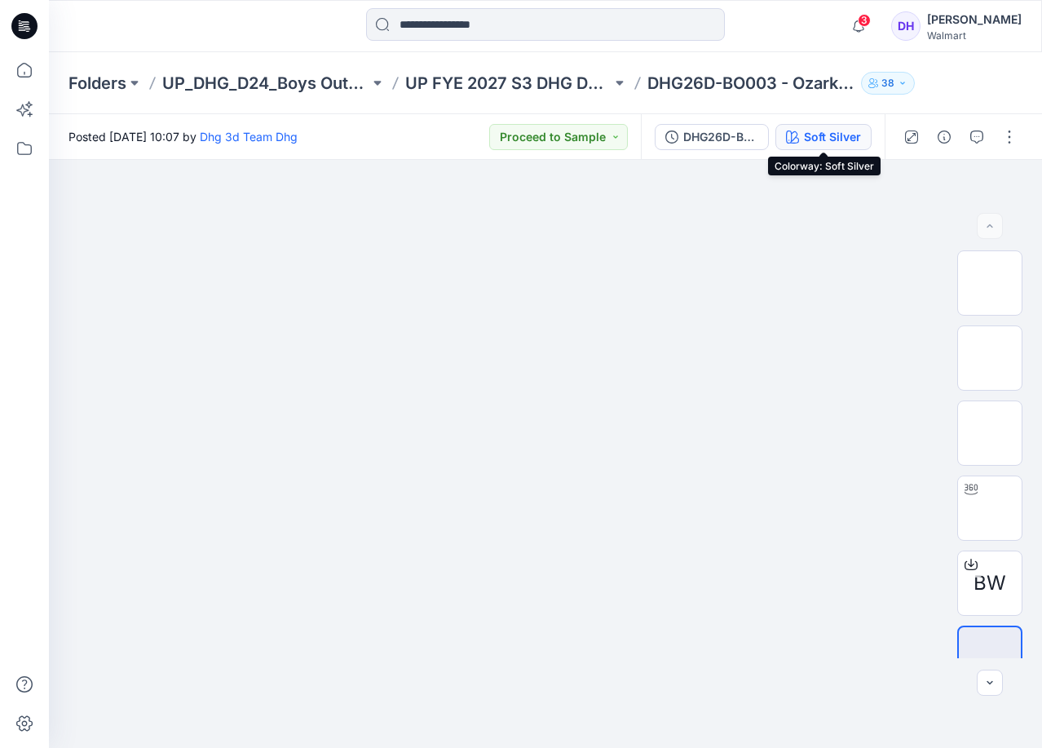
click at [824, 133] on div "Soft Silver" at bounding box center [832, 137] width 57 height 18
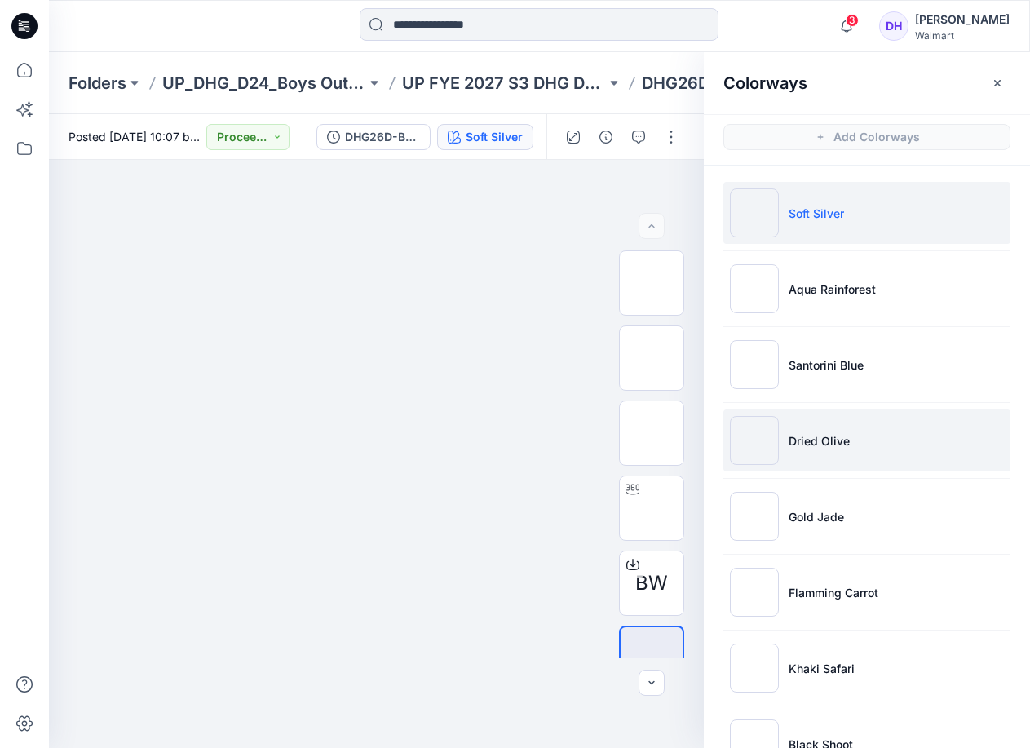
click at [891, 422] on li "Dried Olive" at bounding box center [866, 440] width 287 height 62
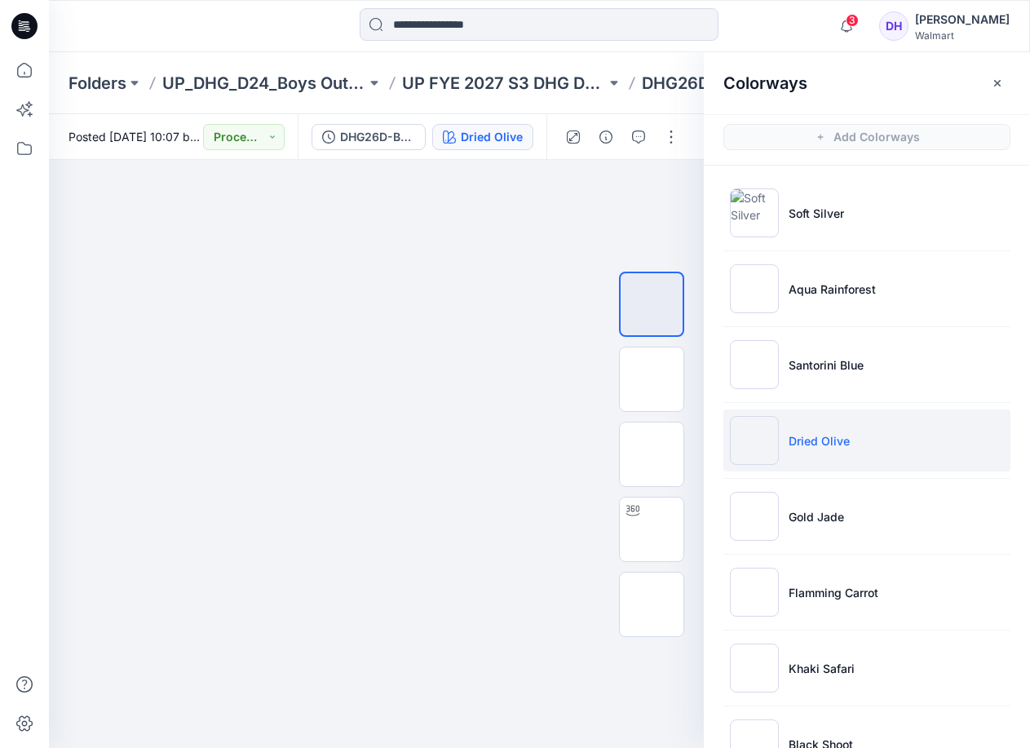
drag, startPoint x: 901, startPoint y: 297, endPoint x: 1028, endPoint y: 298, distance: 127.2
click at [901, 297] on li "Aqua Rainforest" at bounding box center [866, 289] width 287 height 62
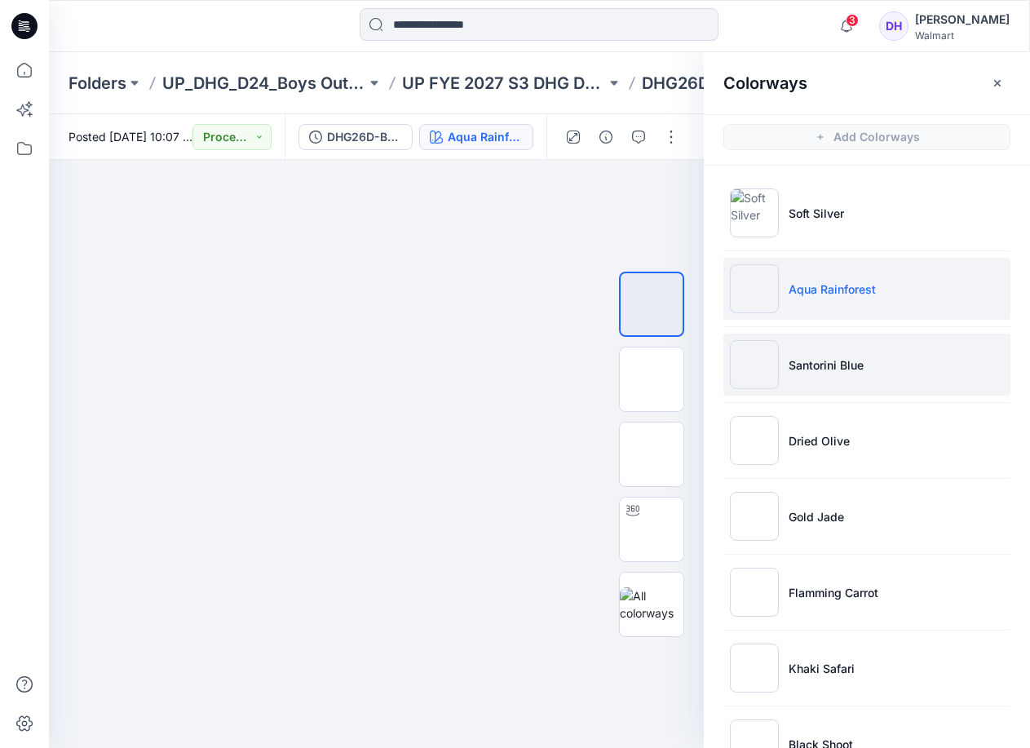
click at [934, 374] on li "Santorini Blue" at bounding box center [866, 364] width 287 height 62
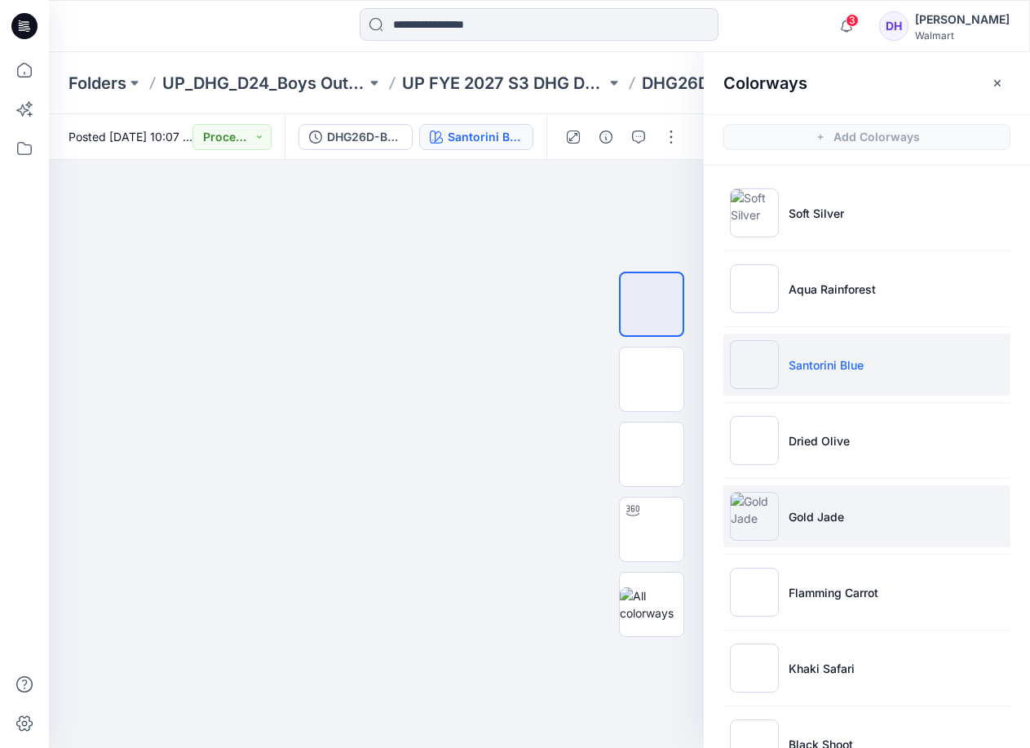
click at [916, 537] on li "Gold Jade" at bounding box center [866, 516] width 287 height 62
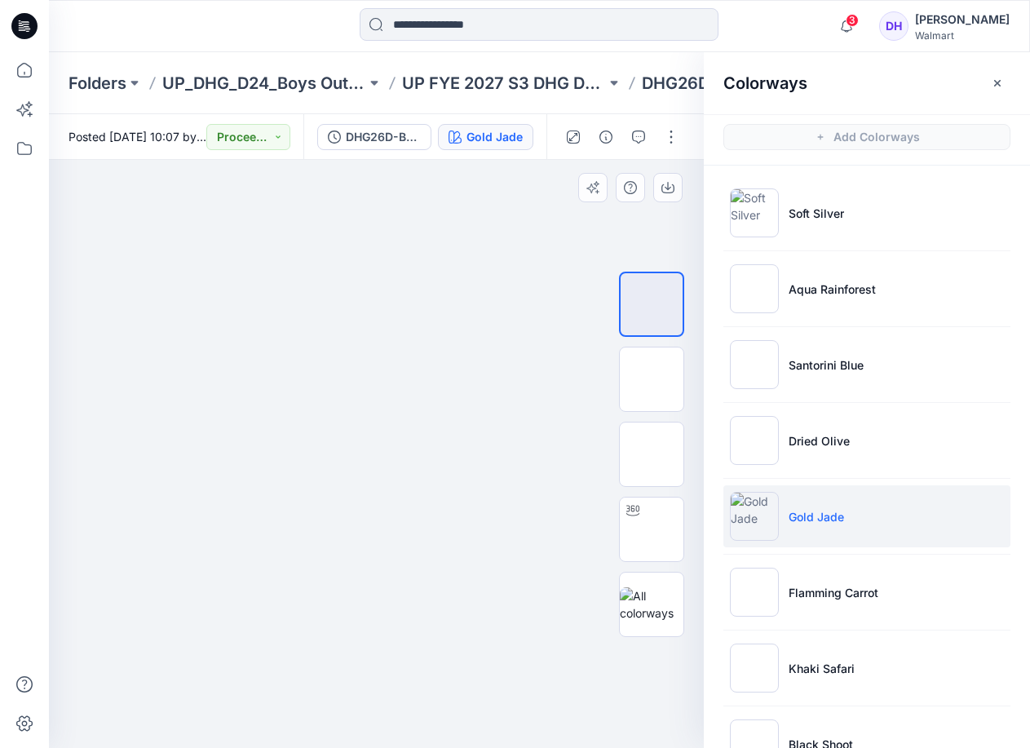
click at [470, 160] on img at bounding box center [376, 160] width 588 height 0
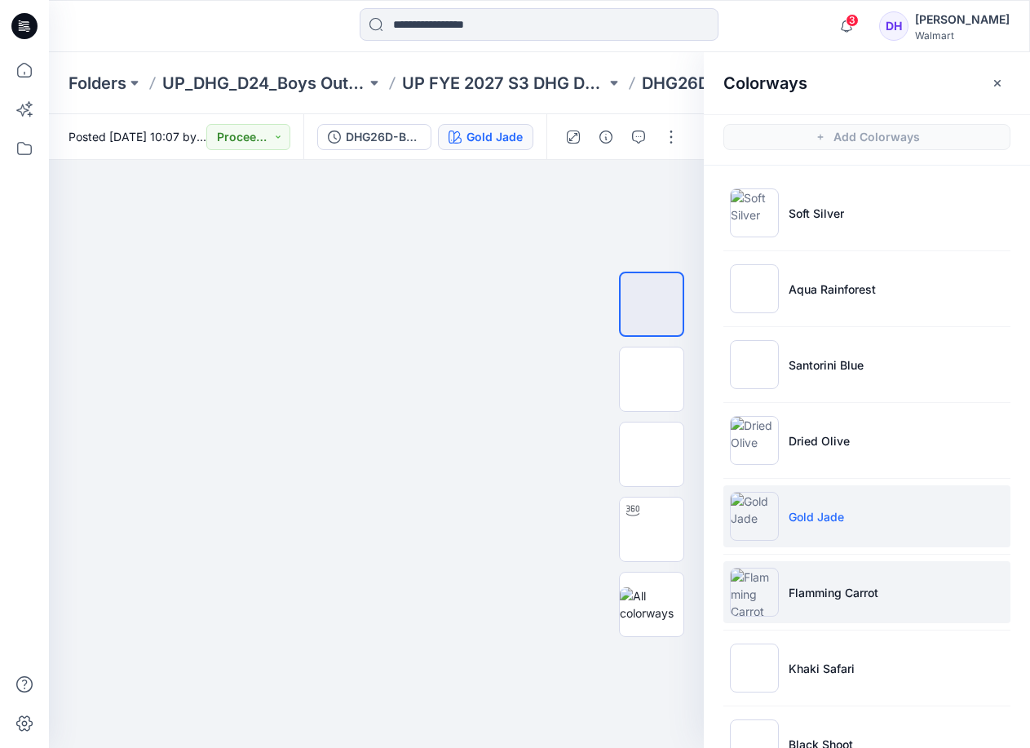
drag, startPoint x: 889, startPoint y: 618, endPoint x: 903, endPoint y: 607, distance: 18.0
click at [889, 618] on li "Flamming Carrot" at bounding box center [866, 592] width 287 height 62
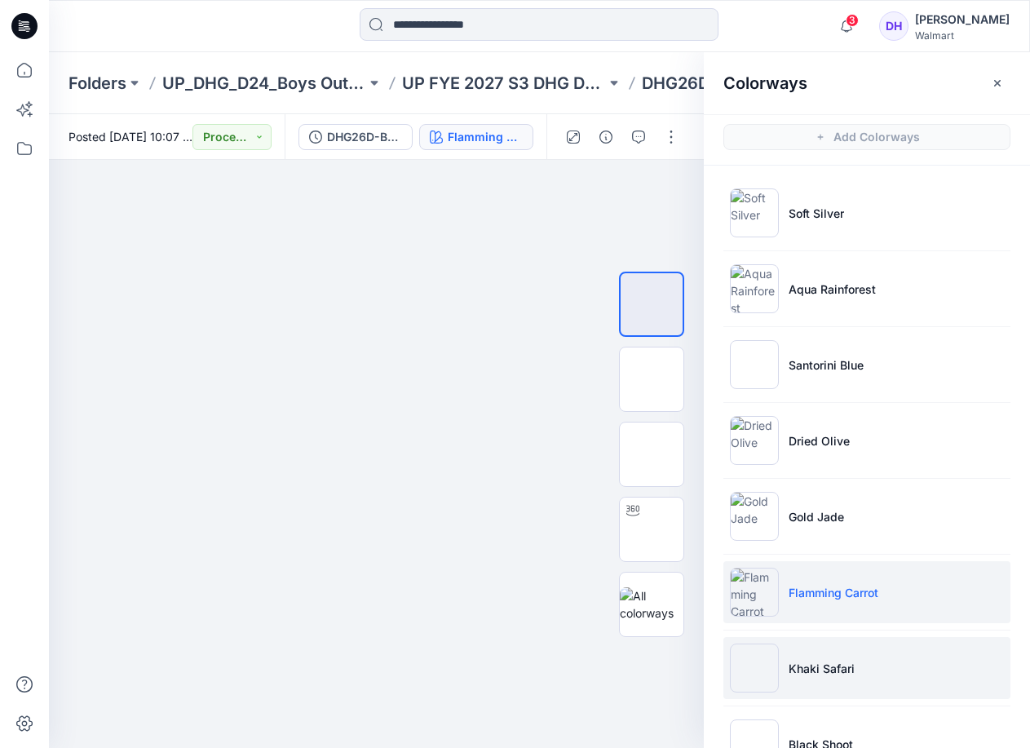
click at [901, 653] on li "Khaki Safari" at bounding box center [866, 668] width 287 height 62
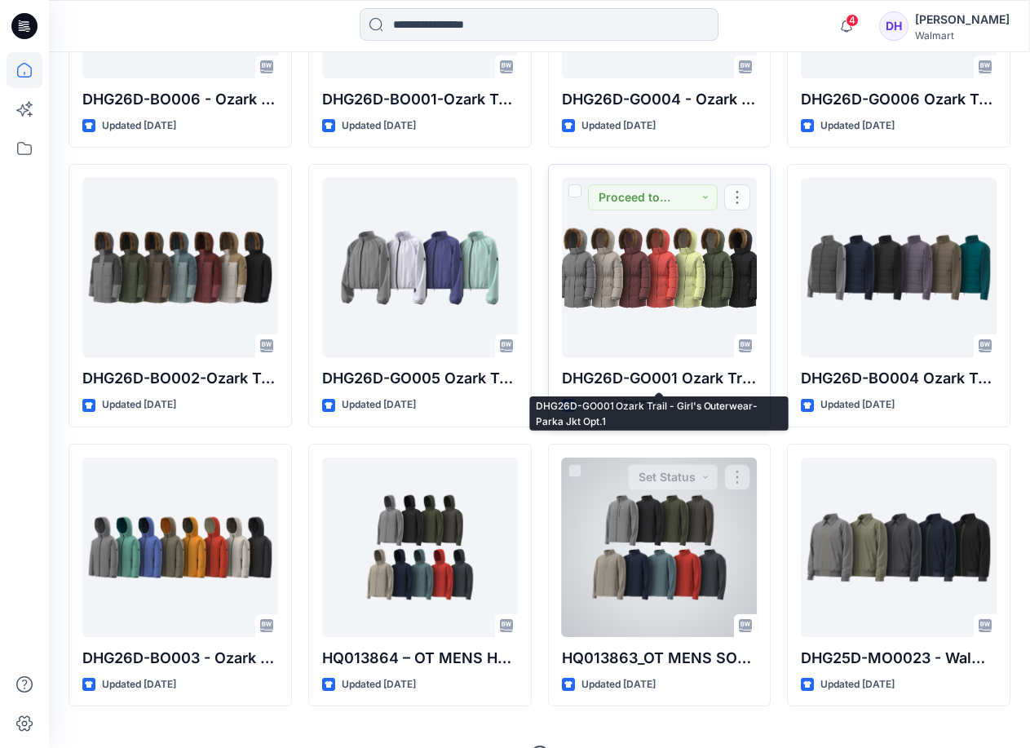
scroll to position [2347, 0]
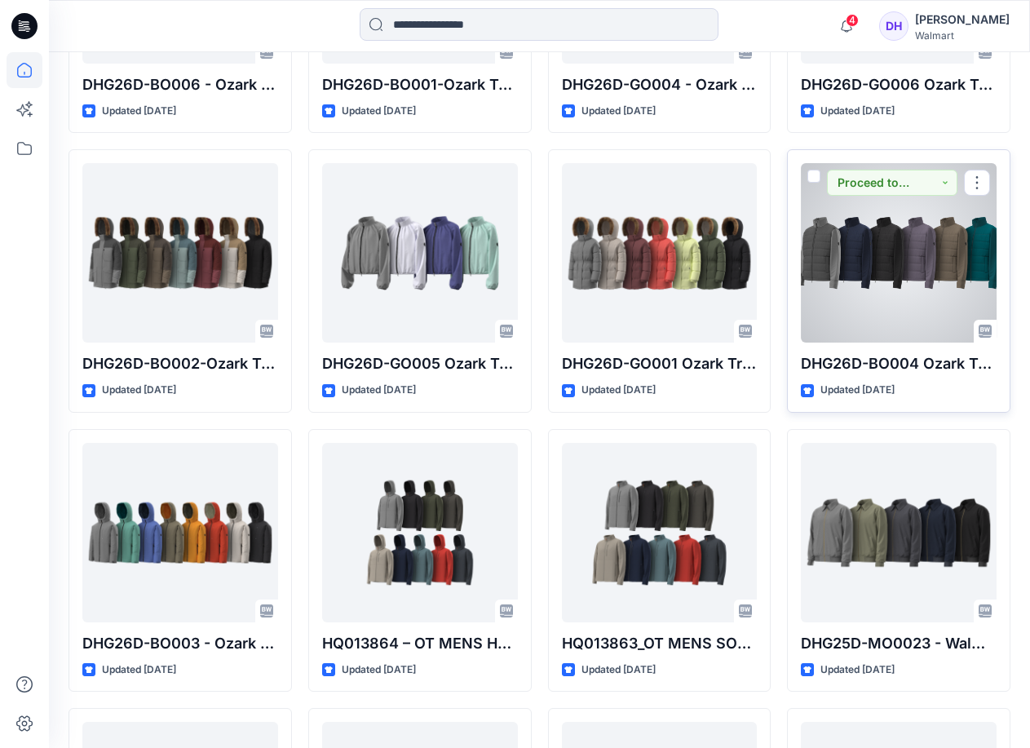
click at [970, 270] on div at bounding box center [899, 252] width 196 height 179
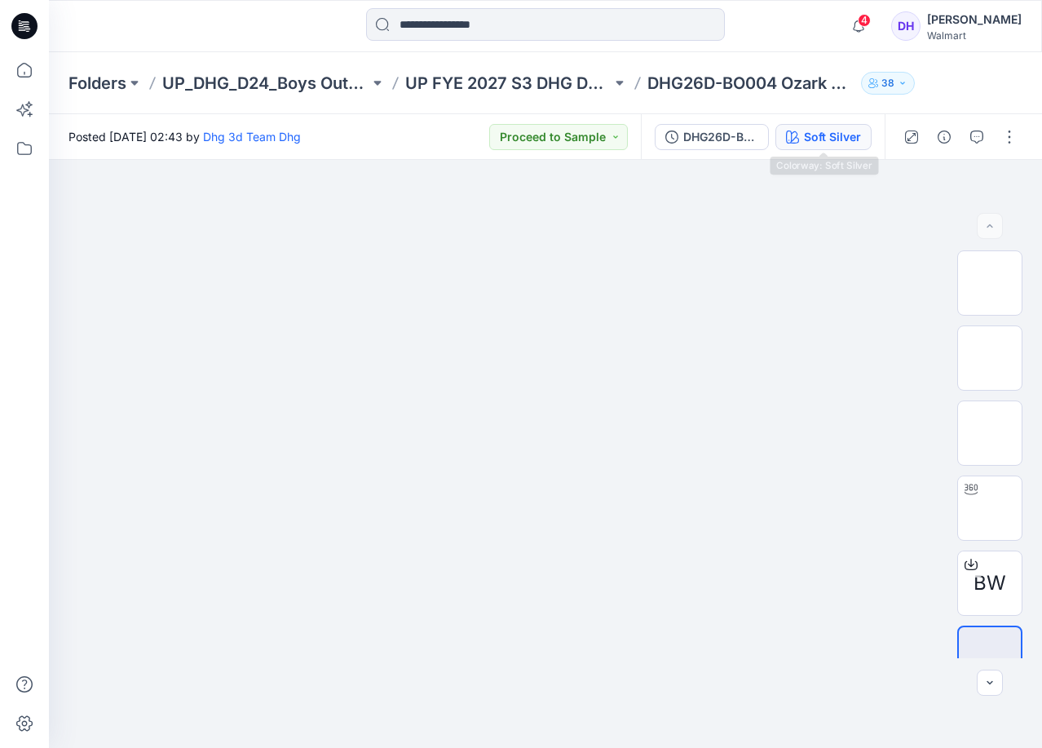
click at [815, 139] on div "Soft Silver" at bounding box center [832, 137] width 57 height 18
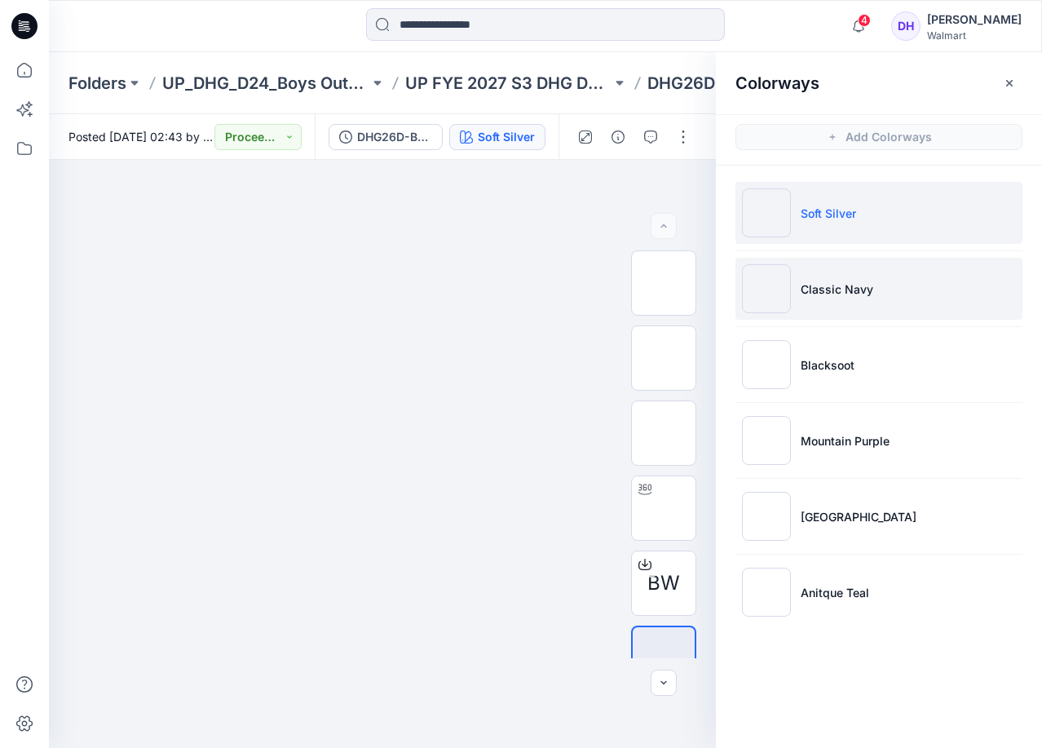
click at [858, 304] on li "Classic Navy" at bounding box center [878, 289] width 287 height 62
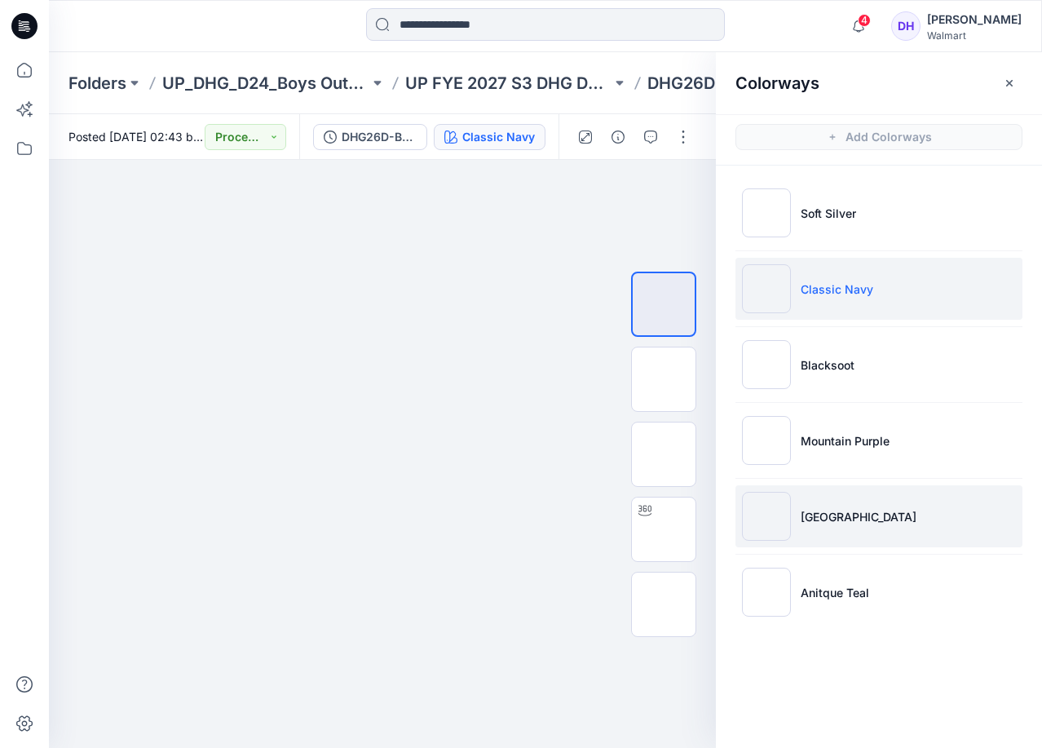
click at [877, 528] on li "[GEOGRAPHIC_DATA]" at bounding box center [878, 516] width 287 height 62
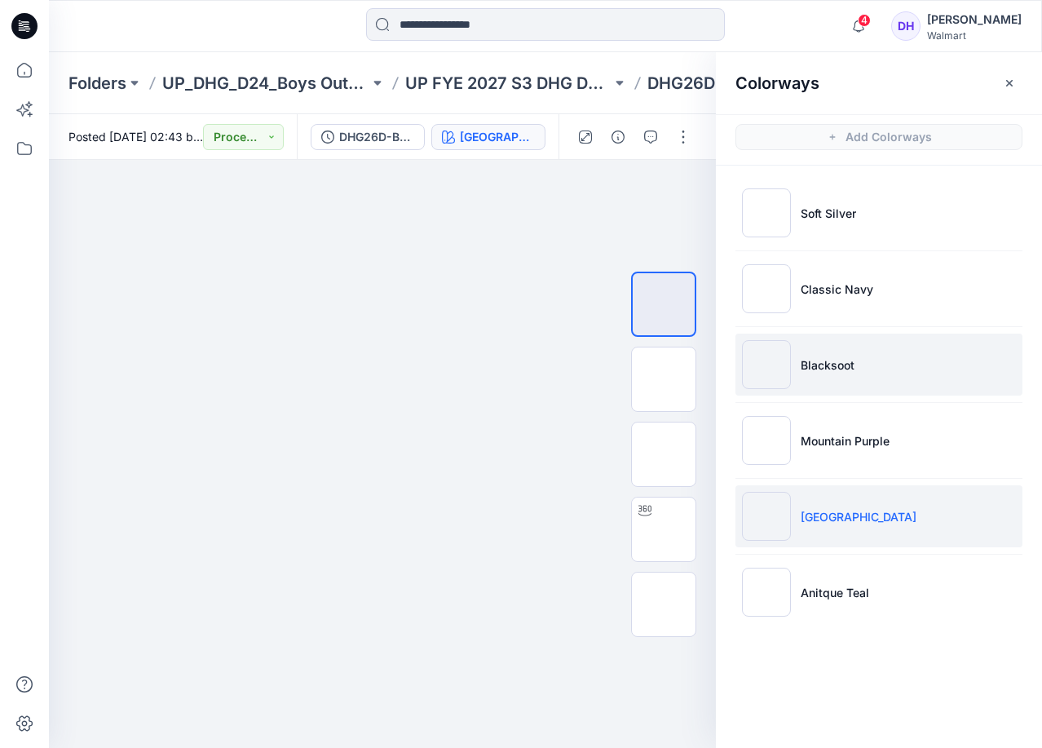
click at [953, 355] on li "Blacksoot" at bounding box center [878, 364] width 287 height 62
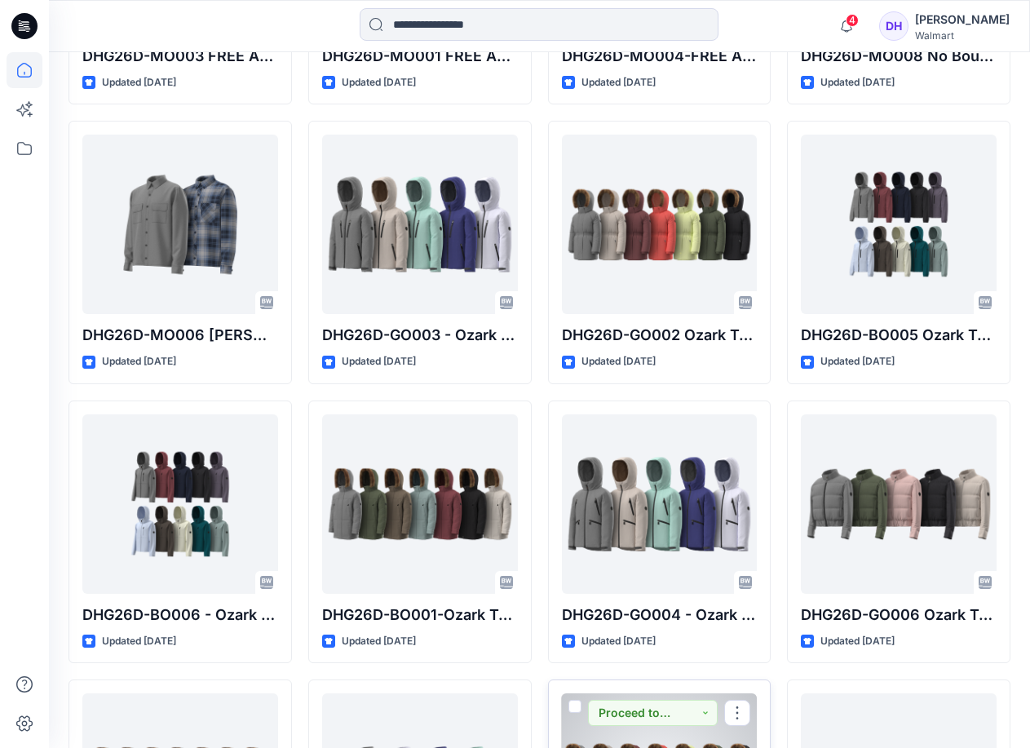
scroll to position [1804, 0]
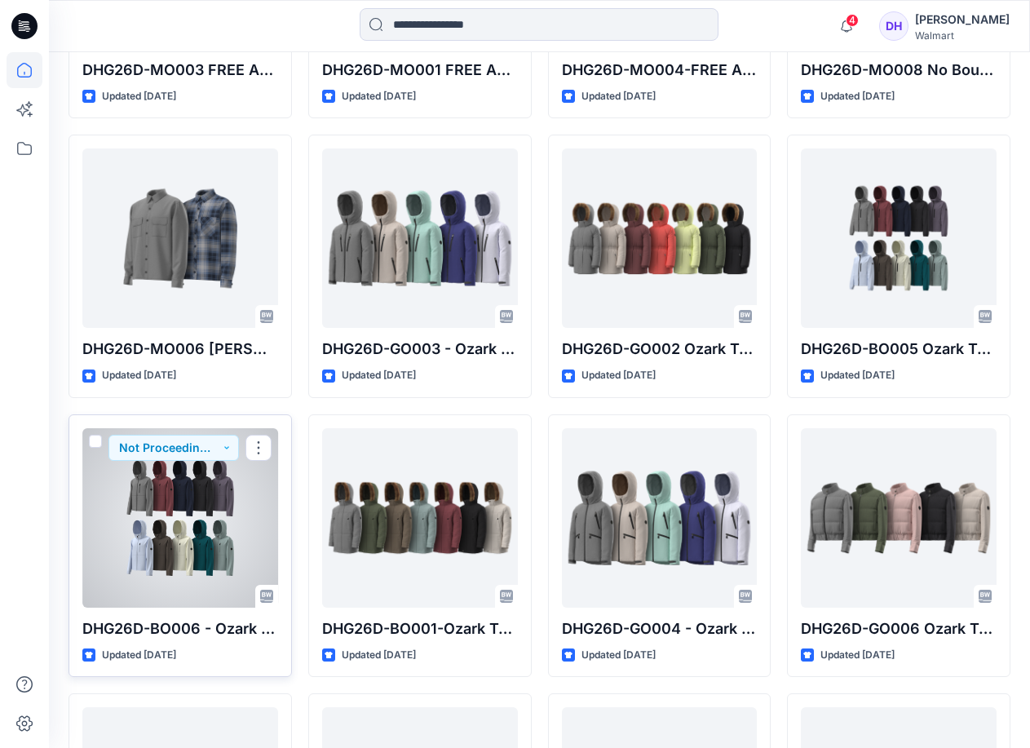
click at [233, 541] on div at bounding box center [180, 517] width 196 height 179
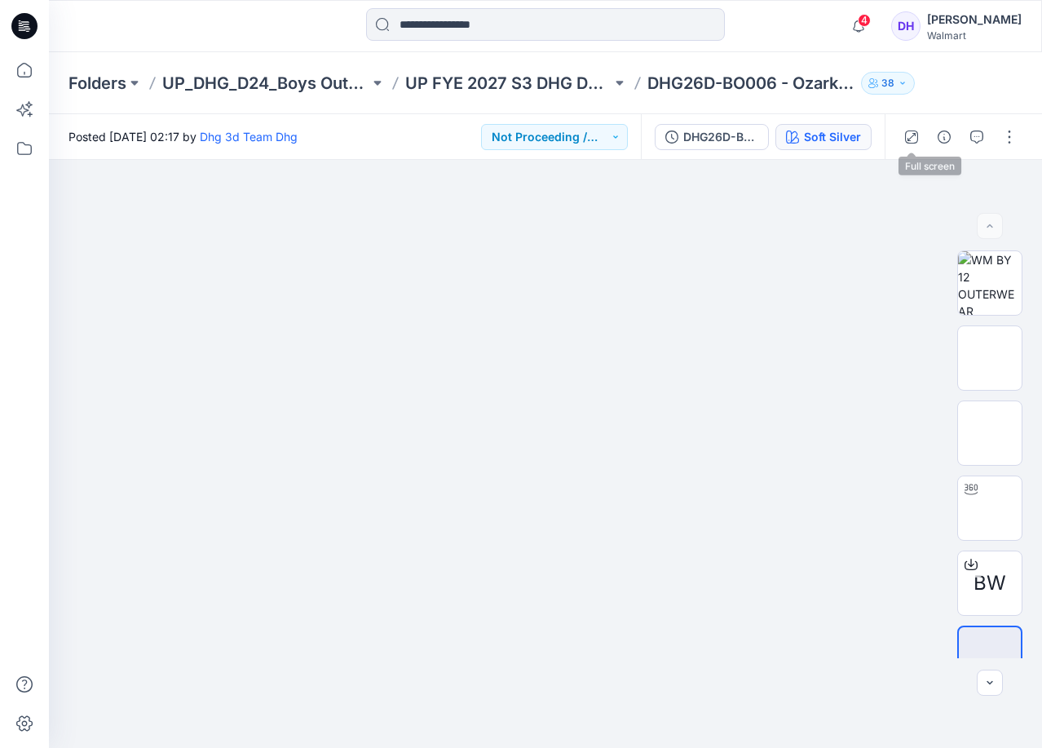
click at [837, 134] on div "Soft Silver" at bounding box center [832, 137] width 57 height 18
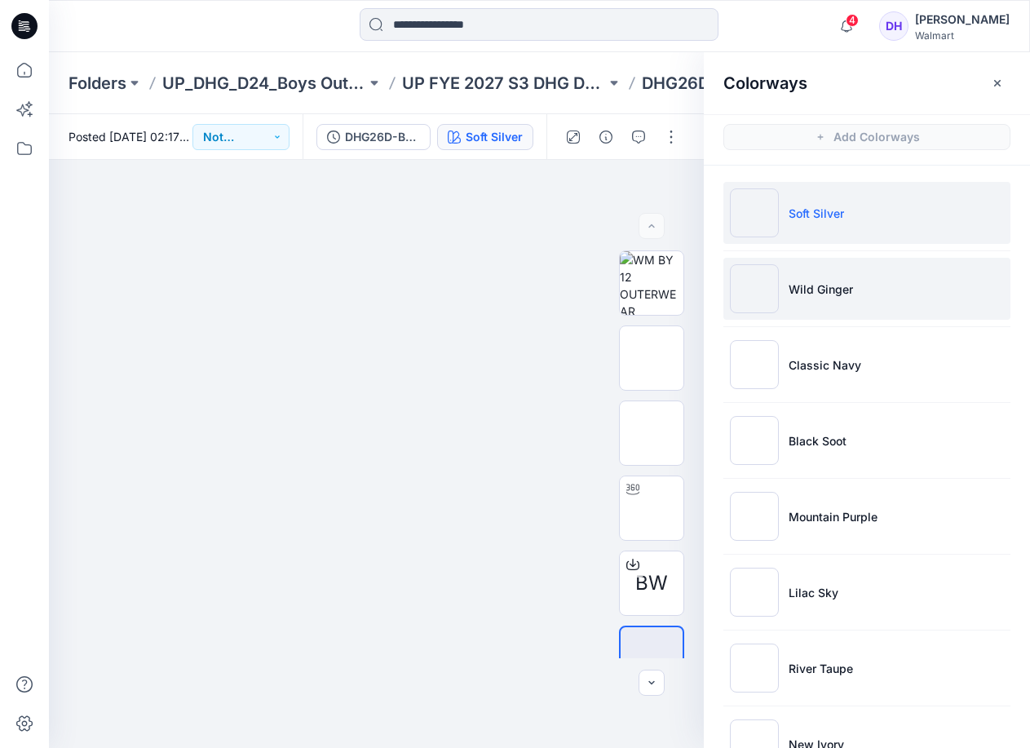
click at [823, 274] on li "Wild Ginger" at bounding box center [866, 289] width 287 height 62
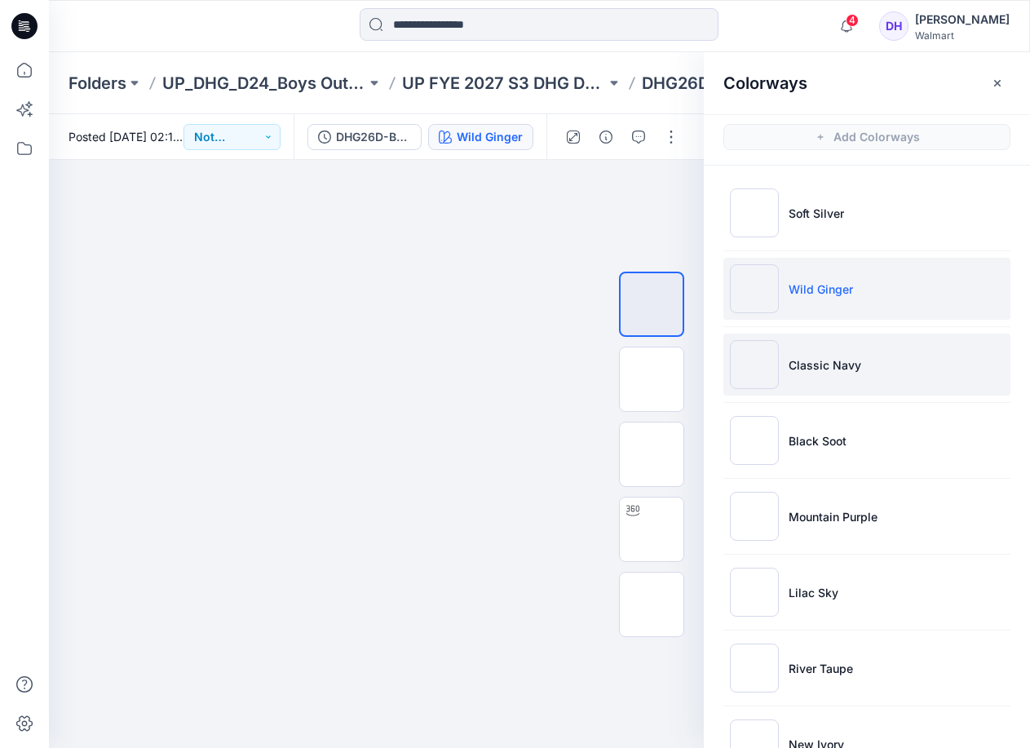
click at [871, 382] on li "Classic Navy" at bounding box center [866, 364] width 287 height 62
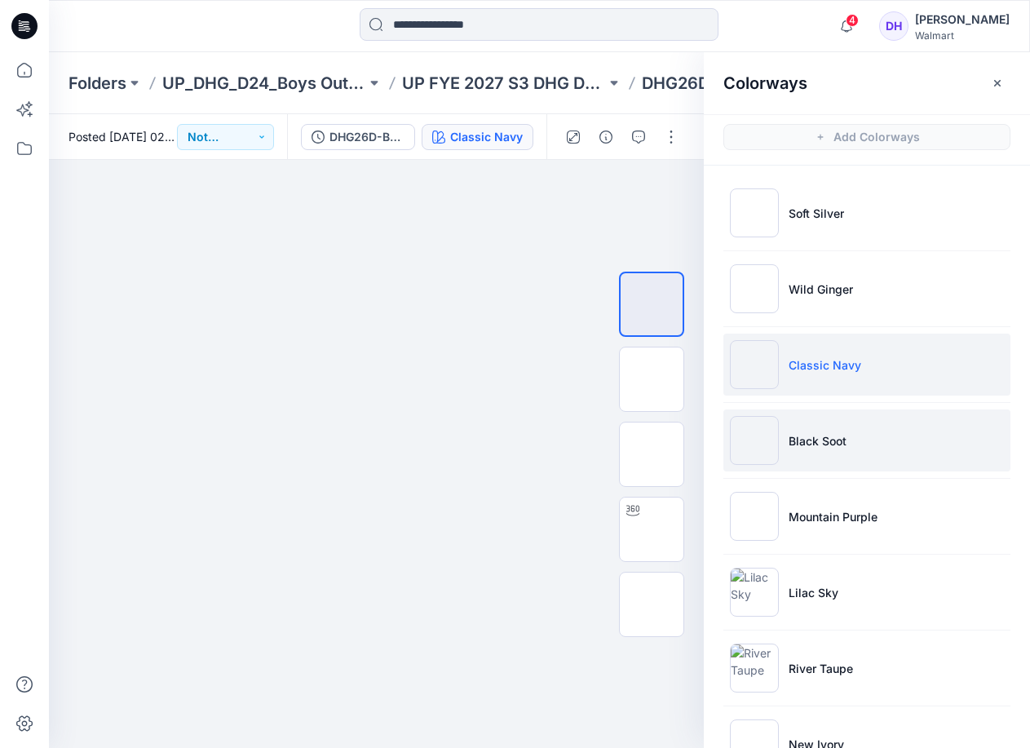
click at [881, 459] on li "Black Soot" at bounding box center [866, 440] width 287 height 62
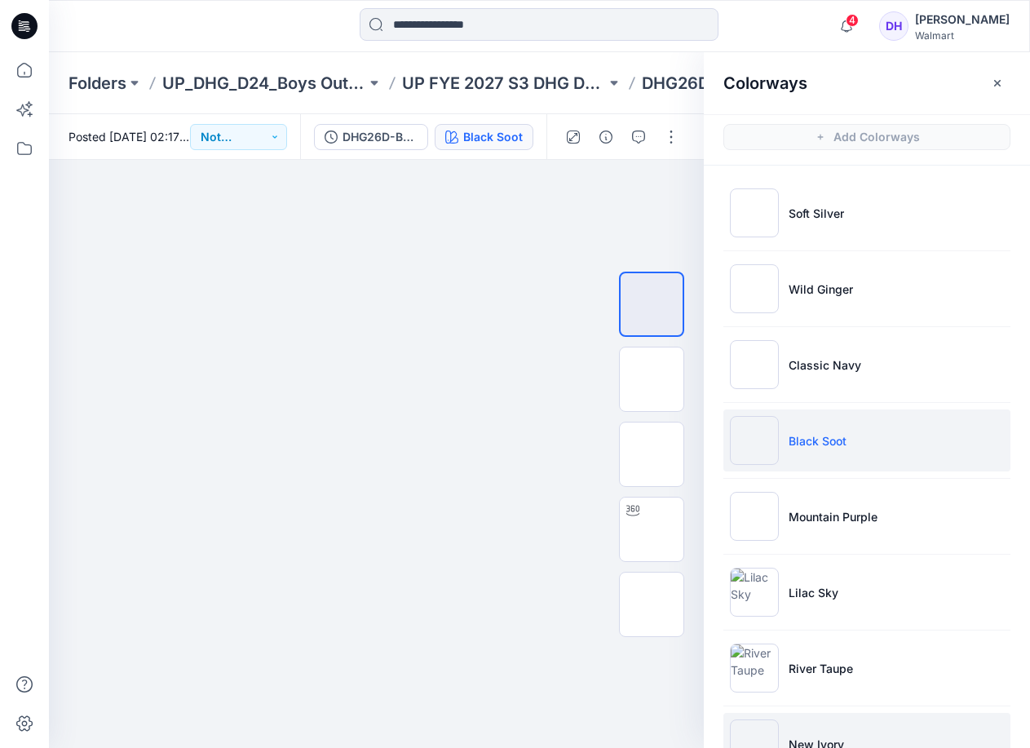
click at [847, 714] on li "New Ivory" at bounding box center [866, 744] width 287 height 62
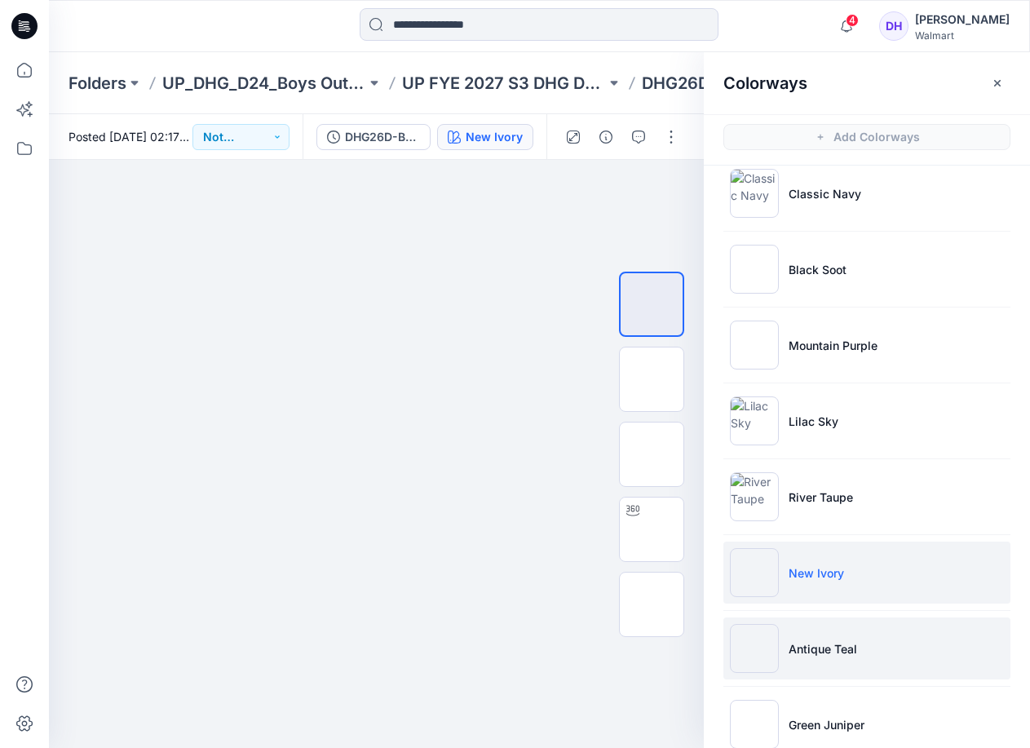
scroll to position [203, 0]
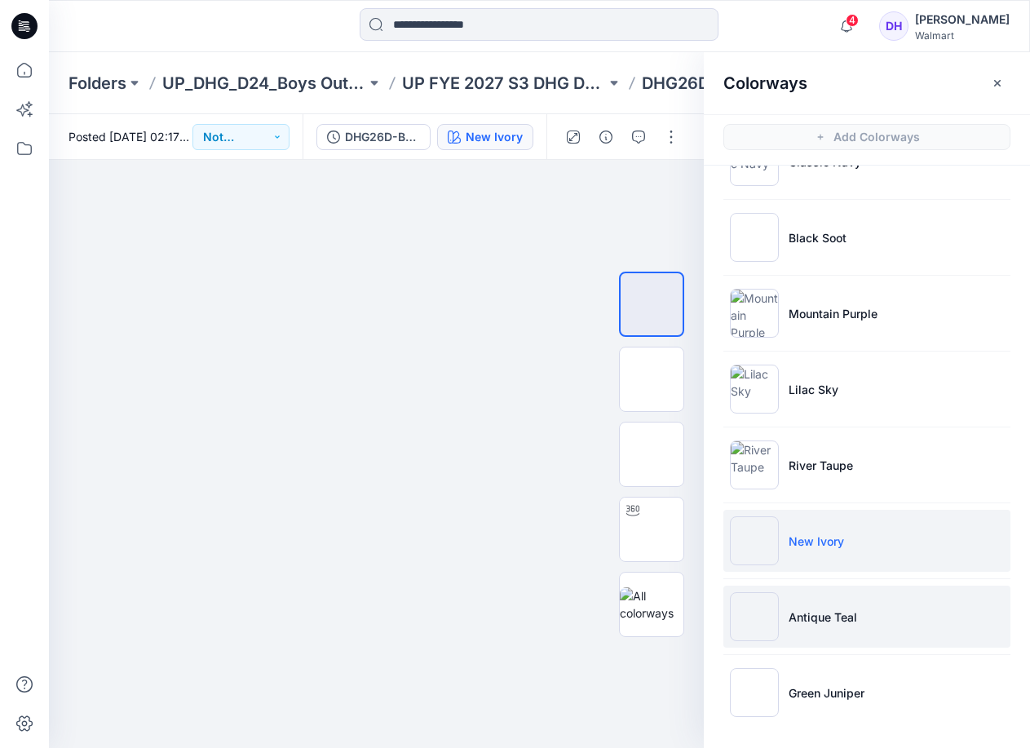
click at [839, 607] on li "Antique Teal" at bounding box center [866, 616] width 287 height 62
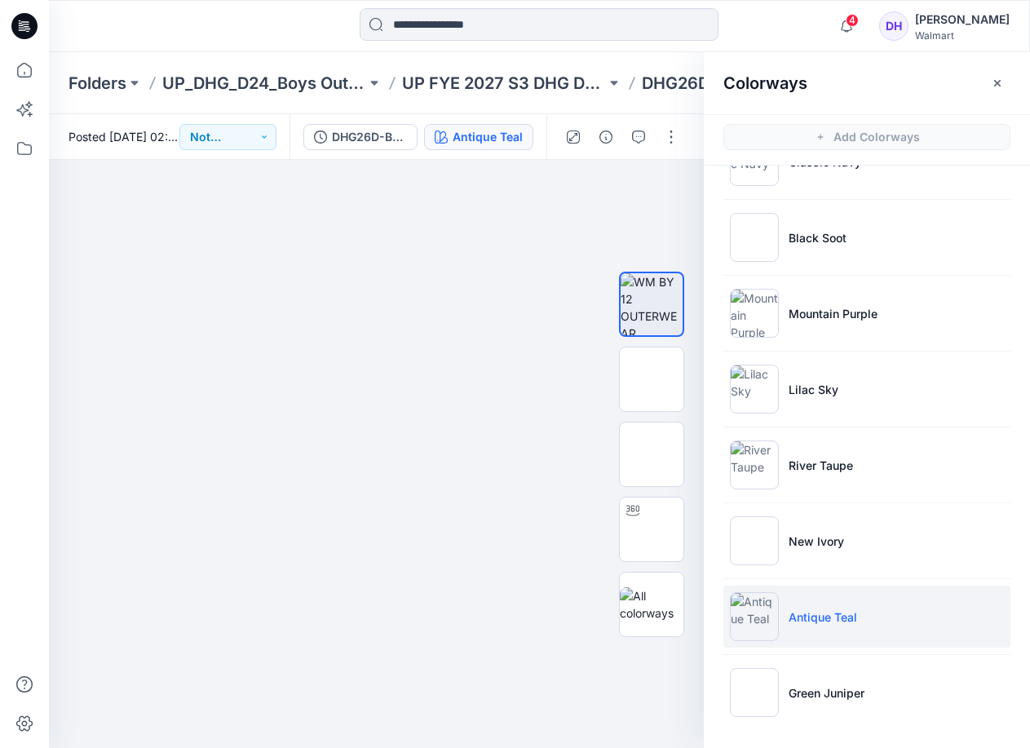
drag, startPoint x: 822, startPoint y: 617, endPoint x: 832, endPoint y: 618, distance: 9.8
click at [822, 617] on p "Antique Teal" at bounding box center [822, 616] width 68 height 17
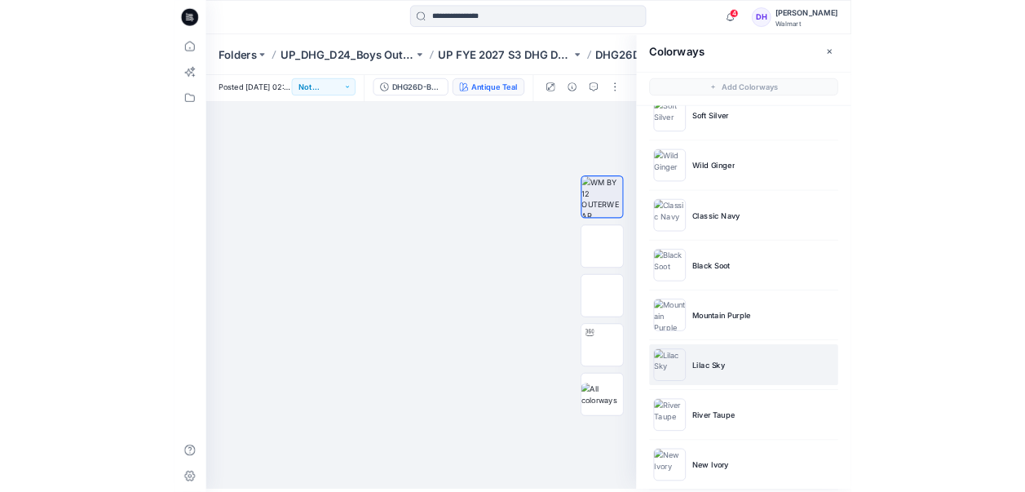
scroll to position [0, 0]
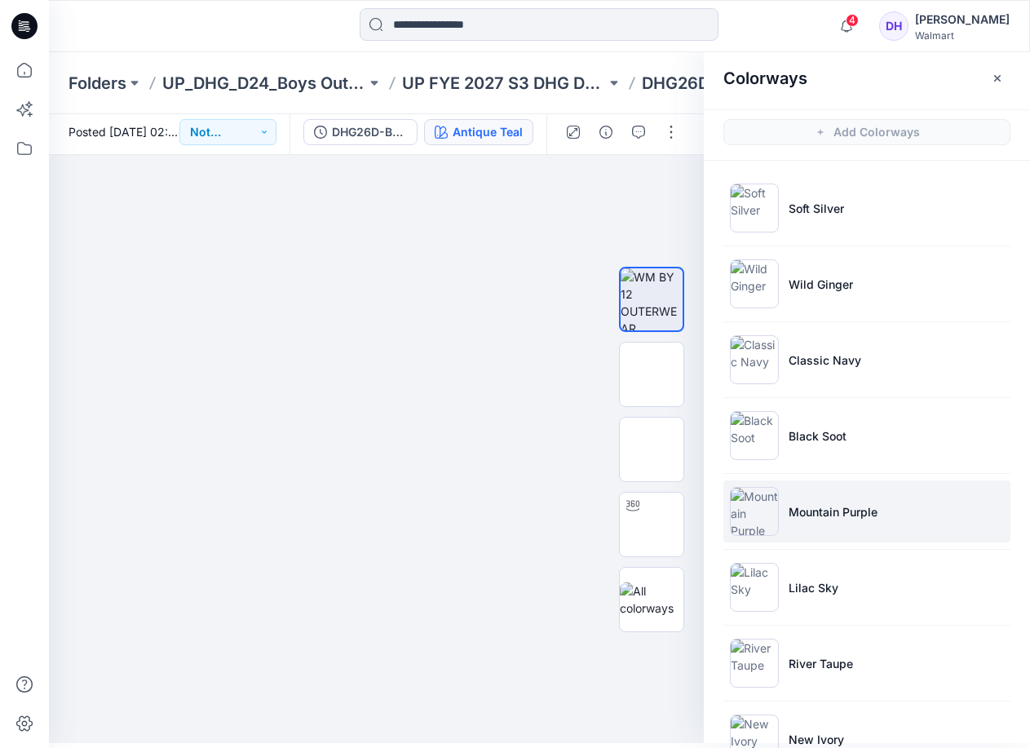
click at [878, 532] on li "Mountain Purple" at bounding box center [866, 511] width 287 height 62
